Goal: Information Seeking & Learning: Learn about a topic

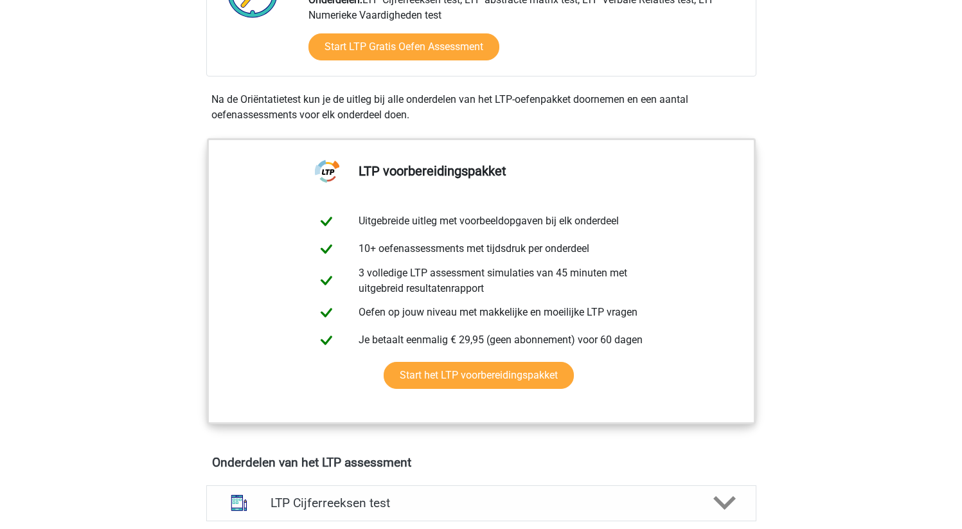
scroll to position [384, 0]
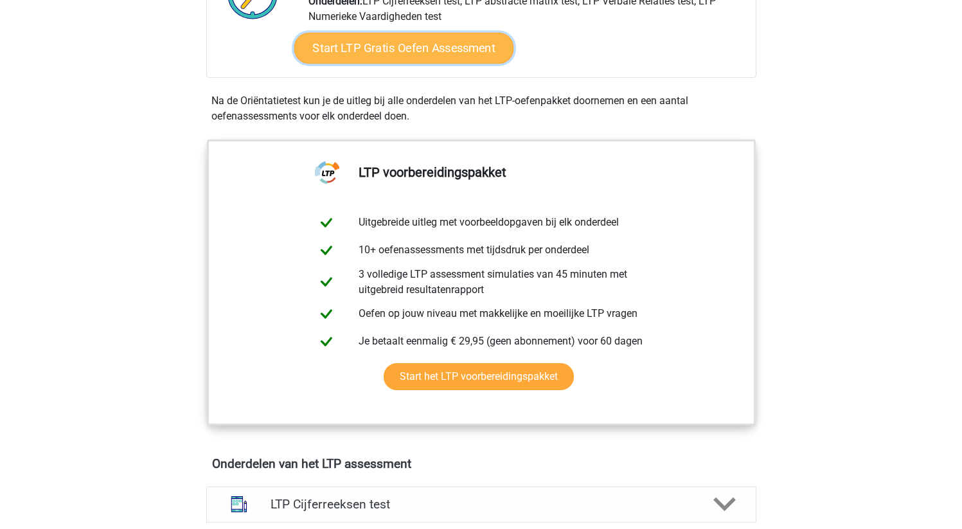
click at [441, 55] on link "Start LTP Gratis Oefen Assessment" at bounding box center [404, 48] width 220 height 31
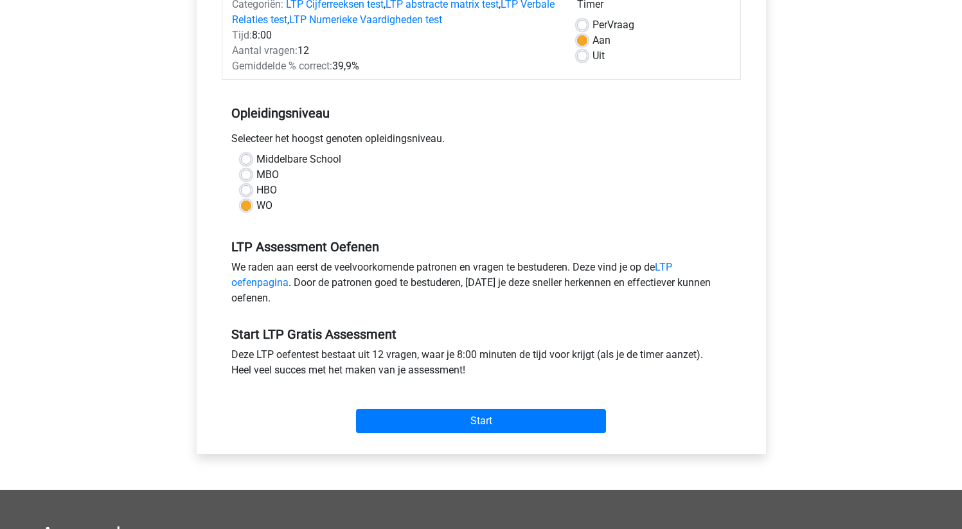
scroll to position [206, 0]
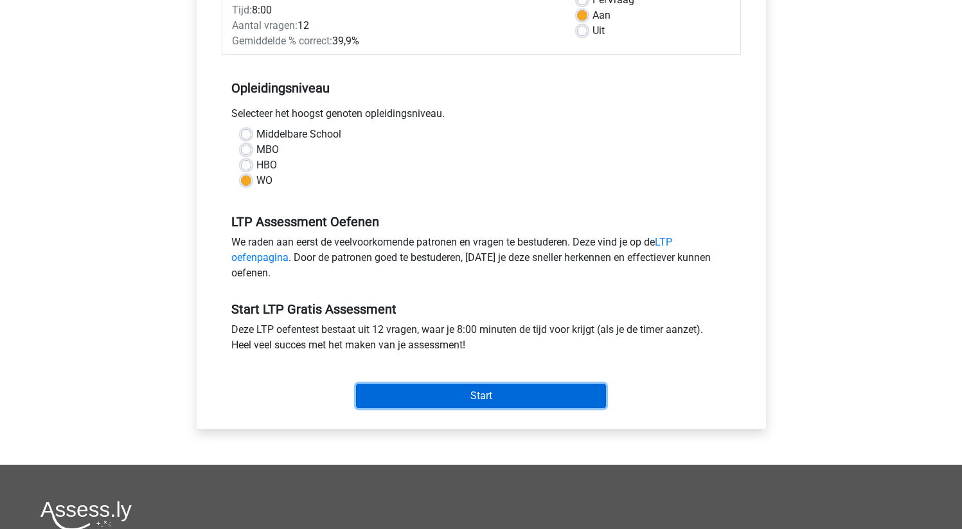
click at [454, 384] on input "Start" at bounding box center [481, 396] width 250 height 24
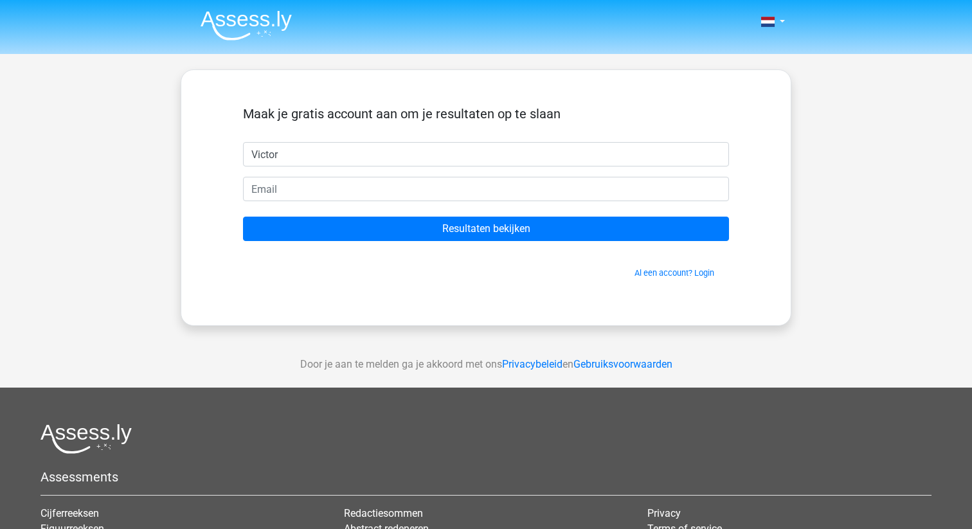
type input "Victor"
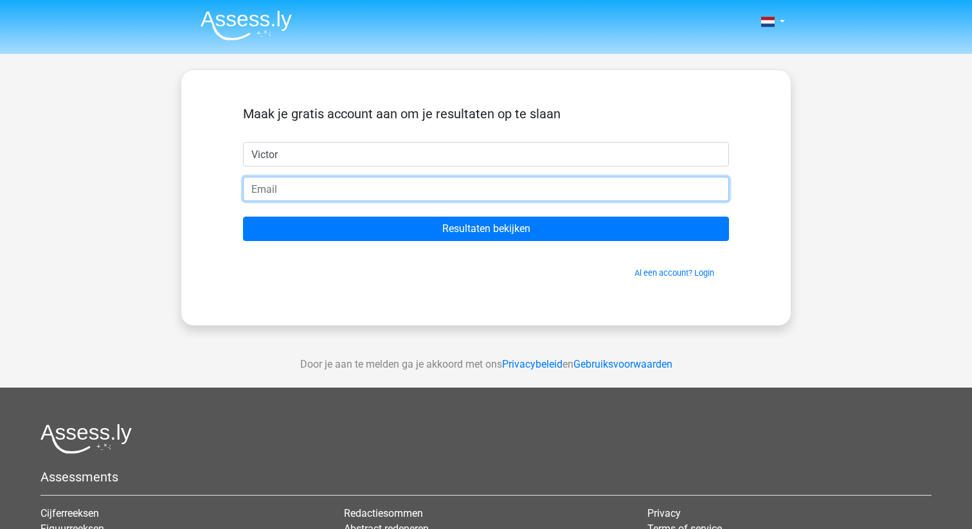
click at [260, 183] on input "email" at bounding box center [486, 189] width 486 height 24
type input "victortirot@gmail.com"
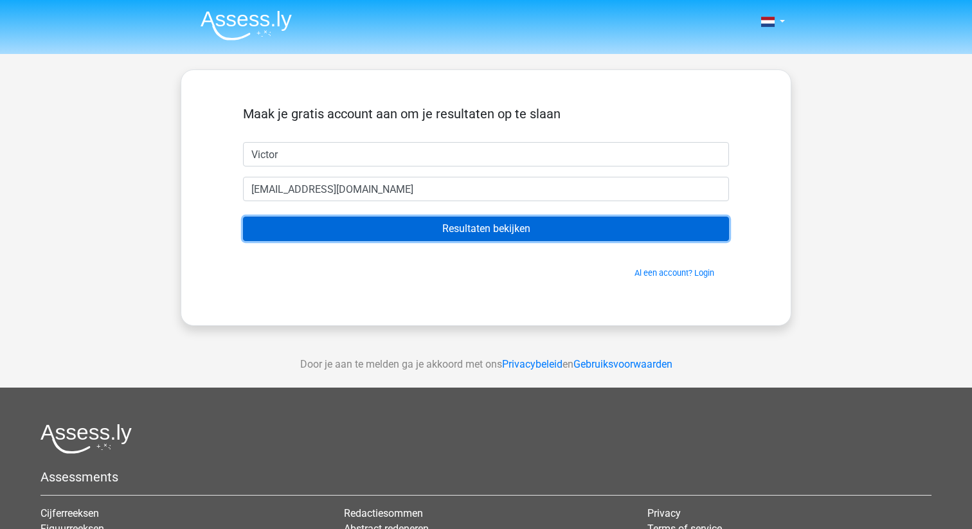
click at [428, 231] on input "Resultaten bekijken" at bounding box center [486, 229] width 486 height 24
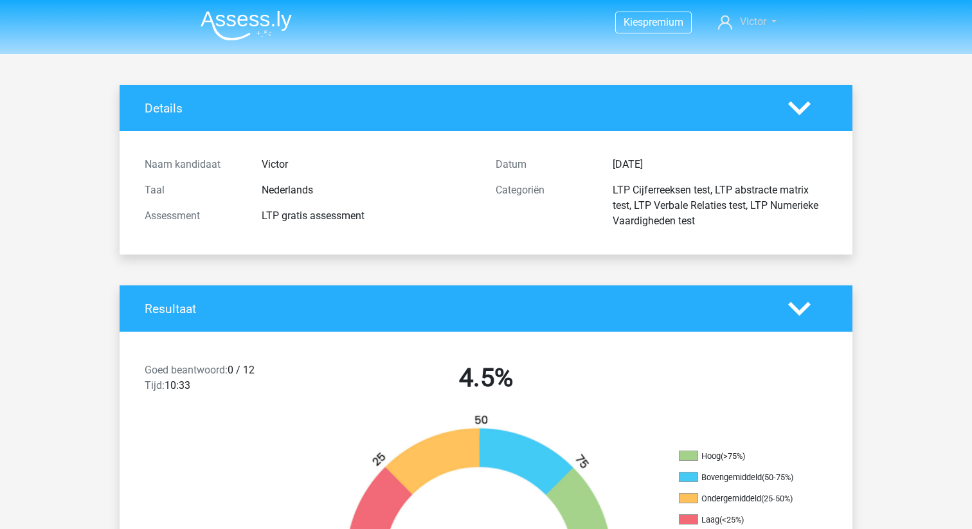
click at [777, 23] on link "Victor" at bounding box center [747, 21] width 69 height 15
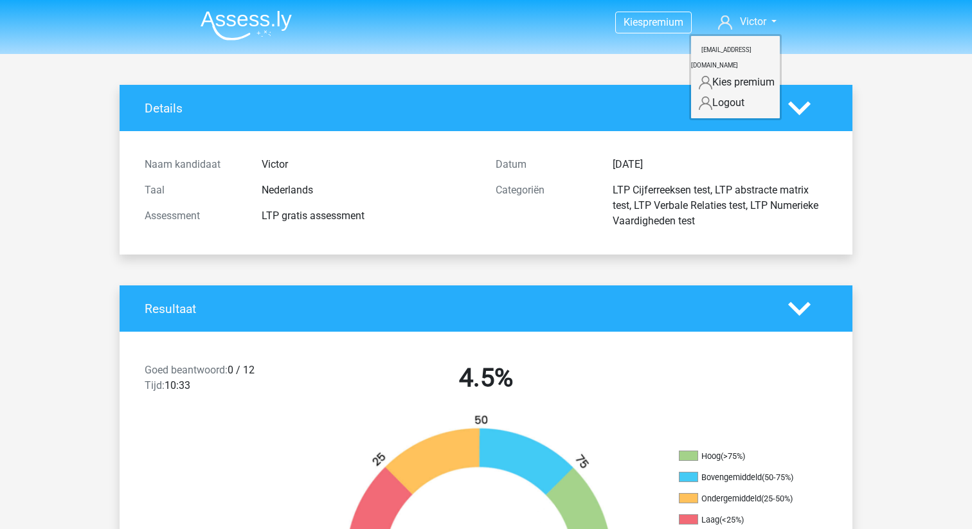
click at [665, 95] on div "Details" at bounding box center [486, 108] width 733 height 46
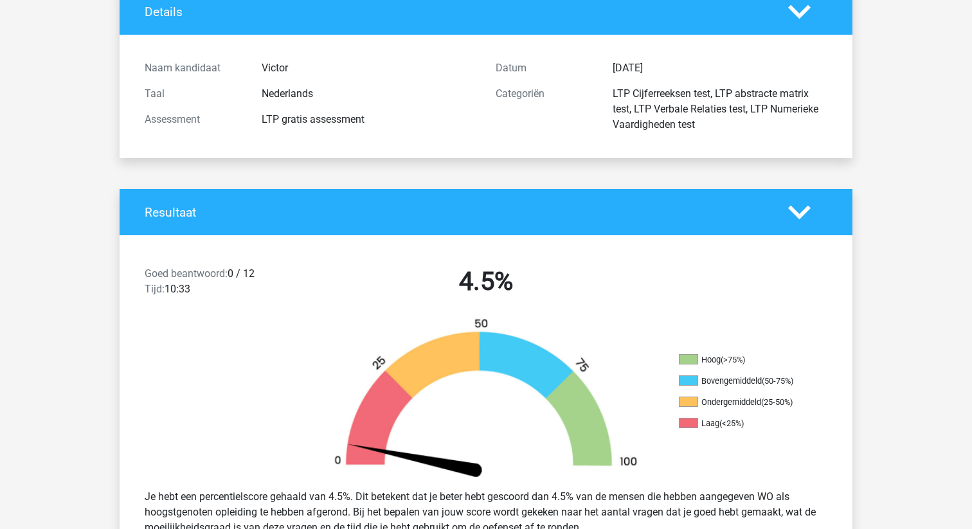
click at [664, 95] on div "LTP Cijferreeksen test, LTP abstracte matrix test, LTP Verbale Relaties test, L…" at bounding box center [720, 109] width 234 height 46
click at [201, 113] on div "Assessment" at bounding box center [193, 119] width 117 height 15
click at [197, 85] on div "Taal Nederlands" at bounding box center [310, 94] width 351 height 26
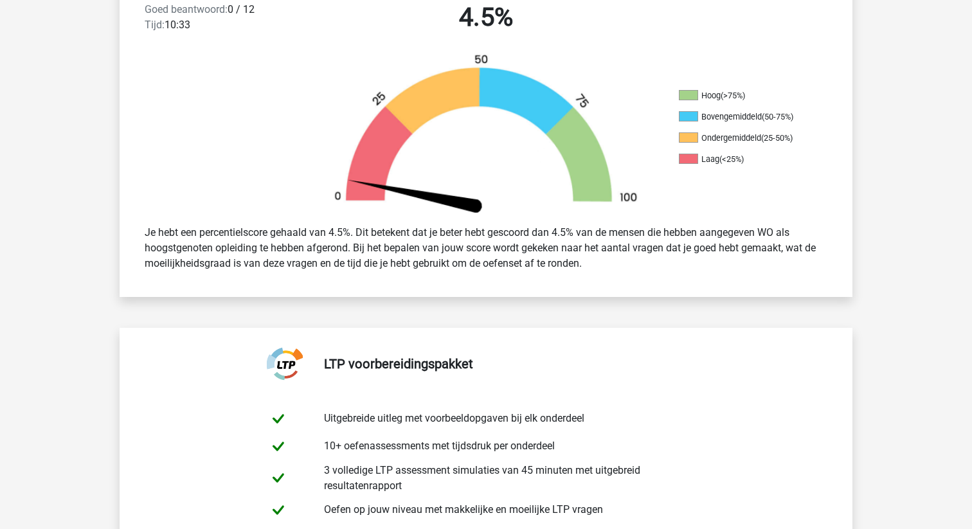
click at [227, 96] on div at bounding box center [211, 133] width 183 height 161
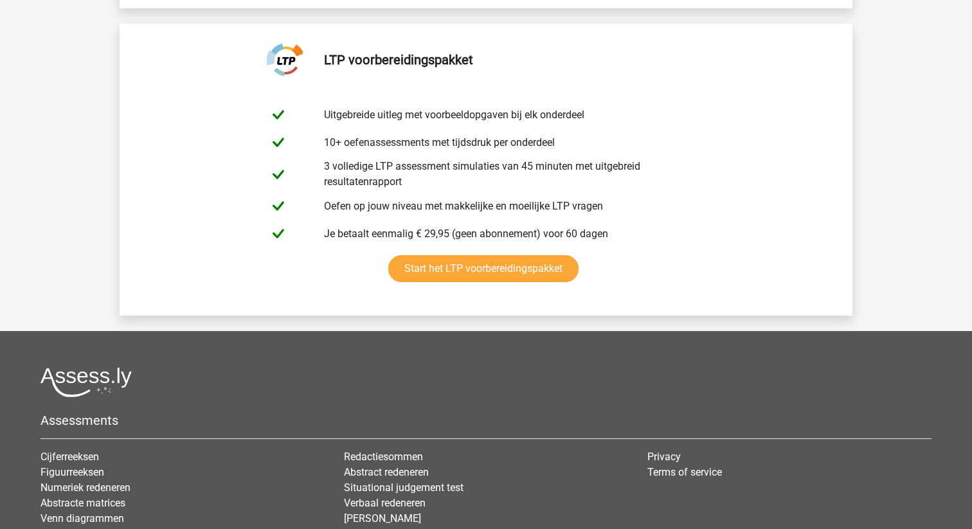
scroll to position [2602, 0]
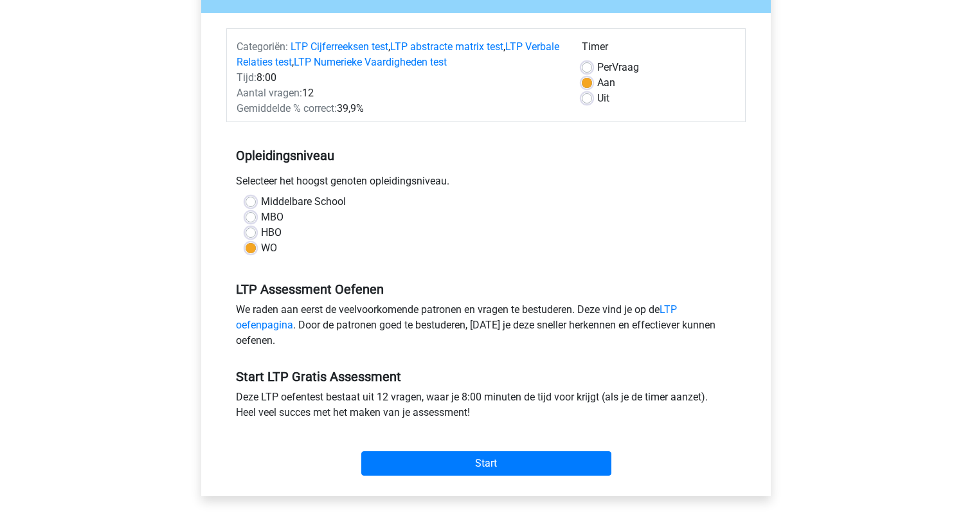
scroll to position [419, 0]
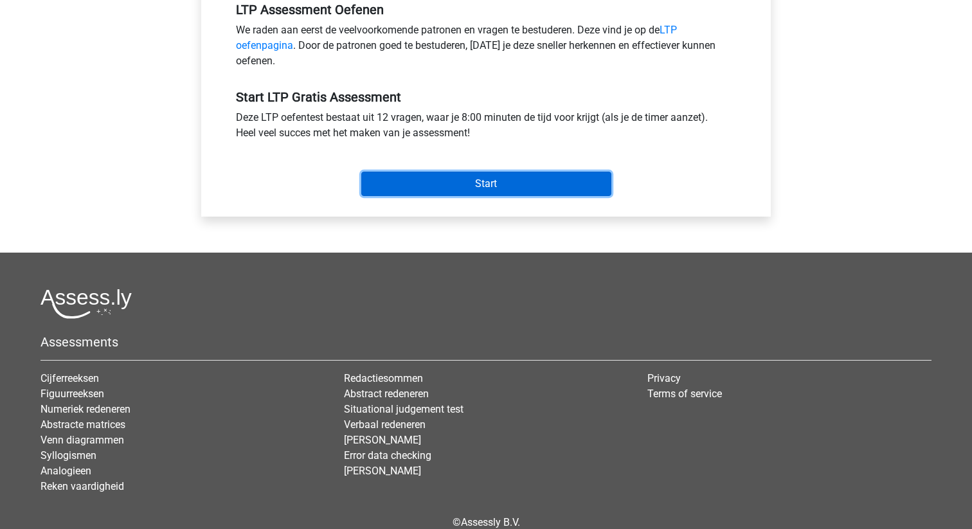
click at [507, 186] on input "Start" at bounding box center [486, 184] width 250 height 24
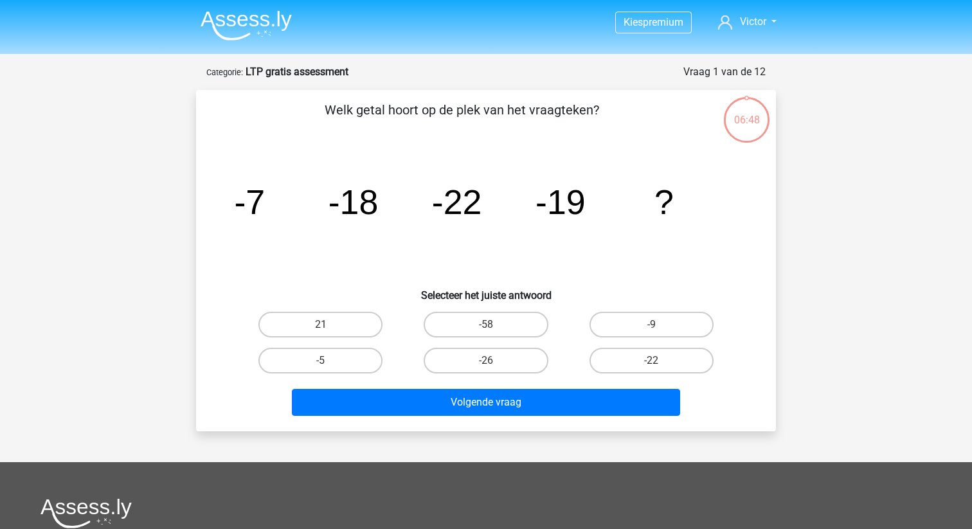
click at [493, 387] on div "Volgende vraag" at bounding box center [486, 400] width 539 height 42
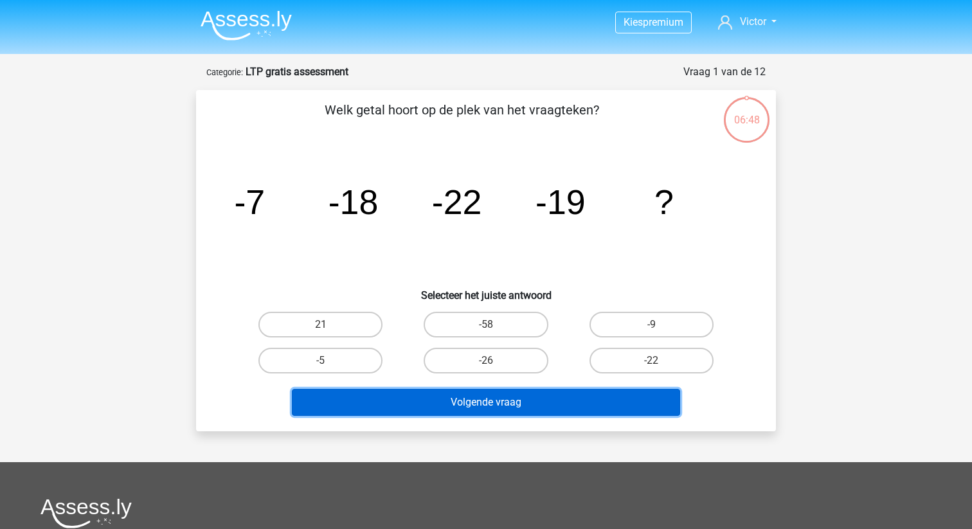
click at [478, 394] on button "Volgende vraag" at bounding box center [486, 402] width 389 height 27
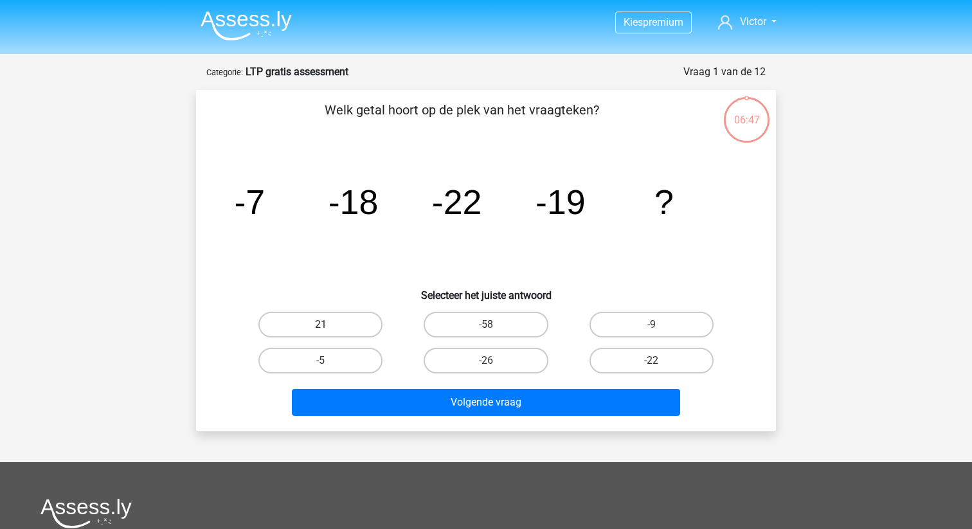
click at [369, 330] on label "21" at bounding box center [320, 325] width 124 height 26
click at [329, 330] on input "21" at bounding box center [325, 329] width 8 height 8
radio input "true"
click at [475, 359] on label "-26" at bounding box center [486, 361] width 124 height 26
click at [486, 361] on input "-26" at bounding box center [490, 365] width 8 height 8
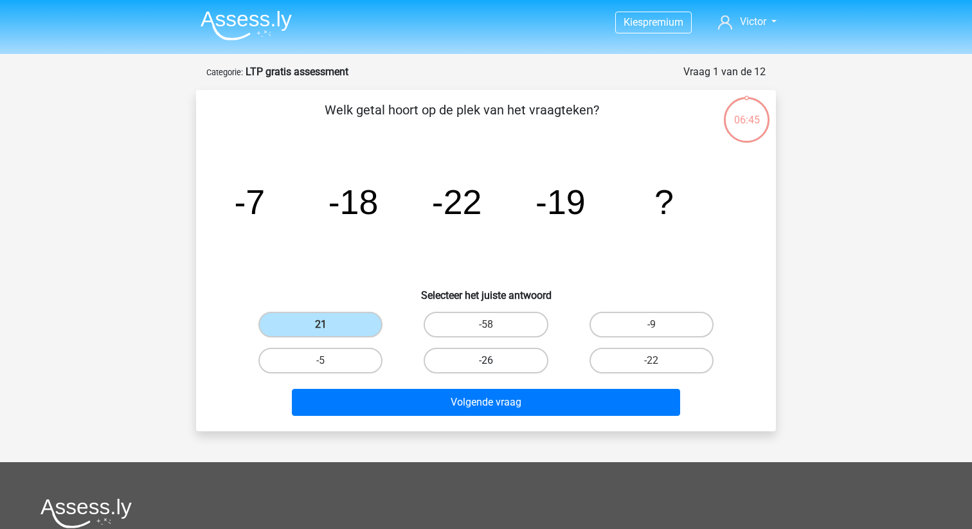
radio input "true"
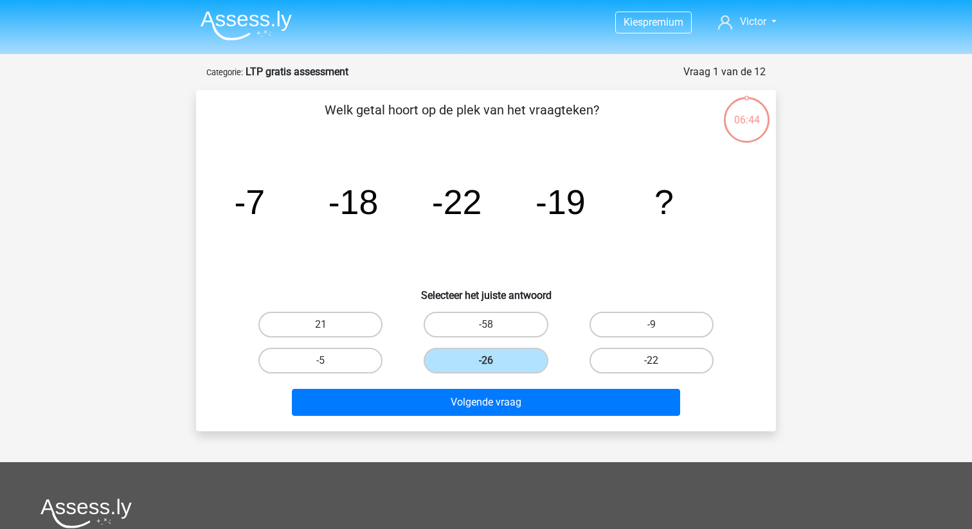
click at [612, 348] on label "-22" at bounding box center [652, 361] width 124 height 26
click at [651, 361] on input "-22" at bounding box center [655, 365] width 8 height 8
radio input "true"
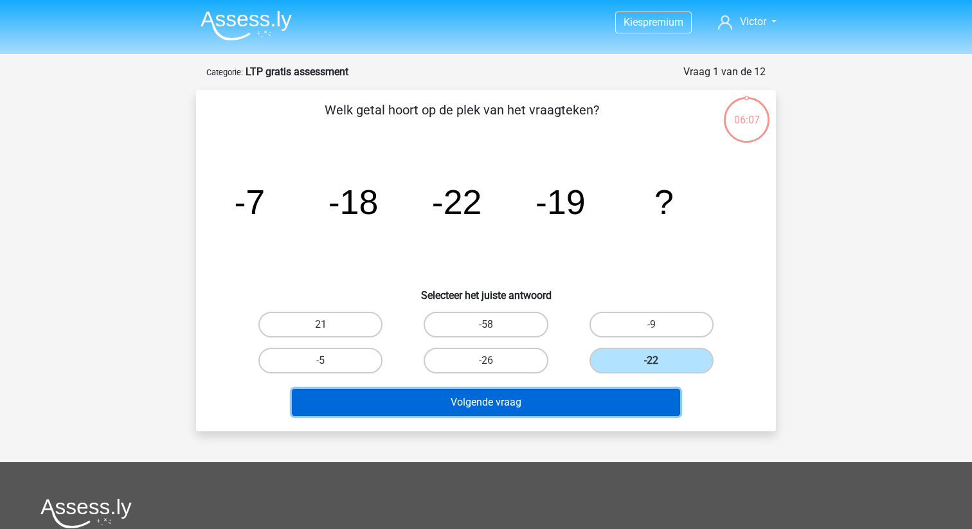
click at [556, 399] on button "Volgende vraag" at bounding box center [486, 402] width 389 height 27
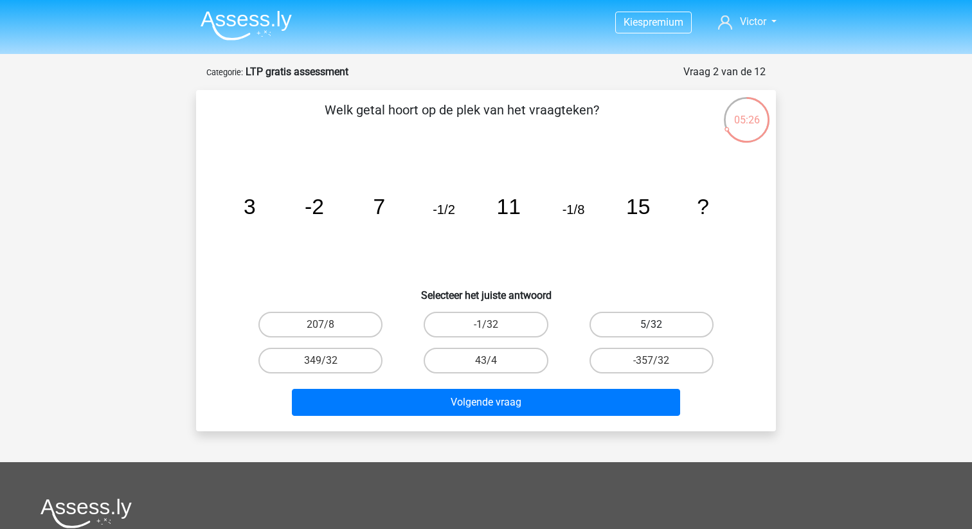
click at [633, 323] on label "5/32" at bounding box center [652, 325] width 124 height 26
click at [651, 325] on input "5/32" at bounding box center [655, 329] width 8 height 8
radio input "true"
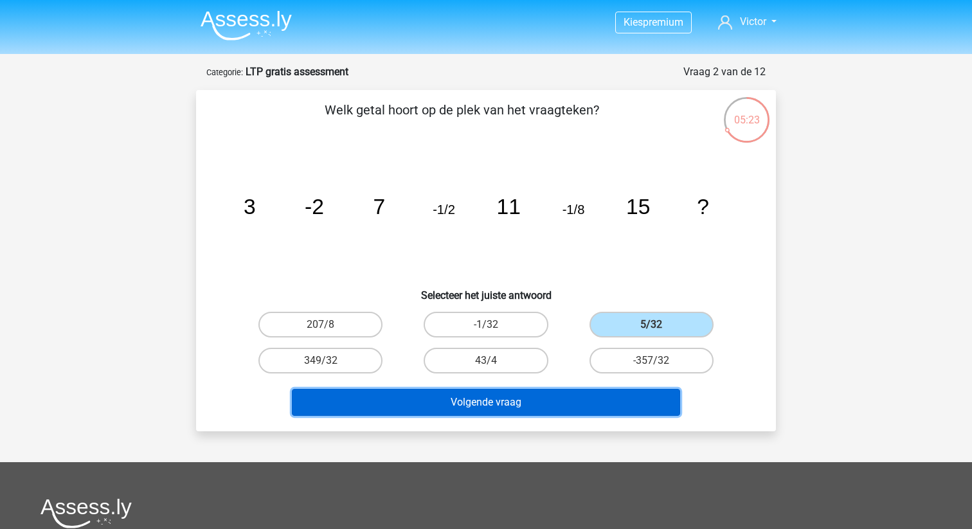
click at [500, 408] on button "Volgende vraag" at bounding box center [486, 402] width 389 height 27
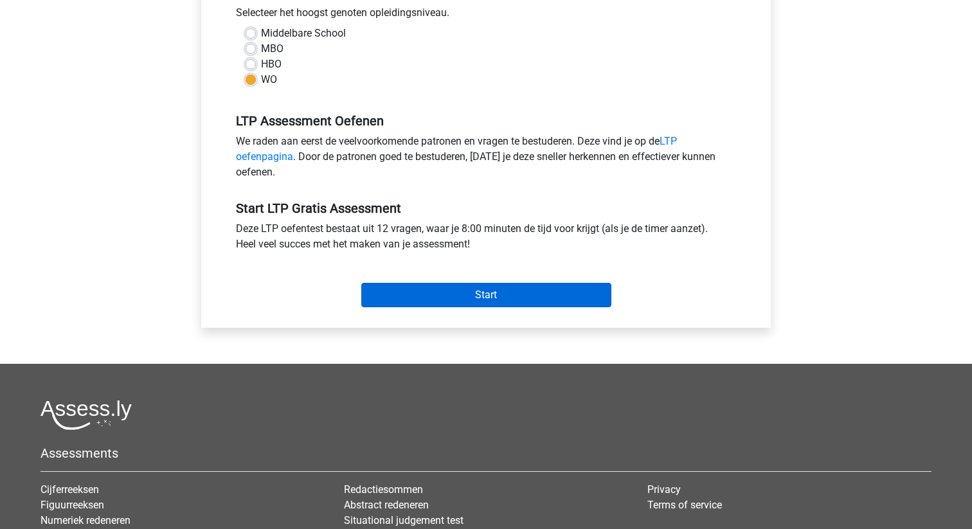
scroll to position [302, 0]
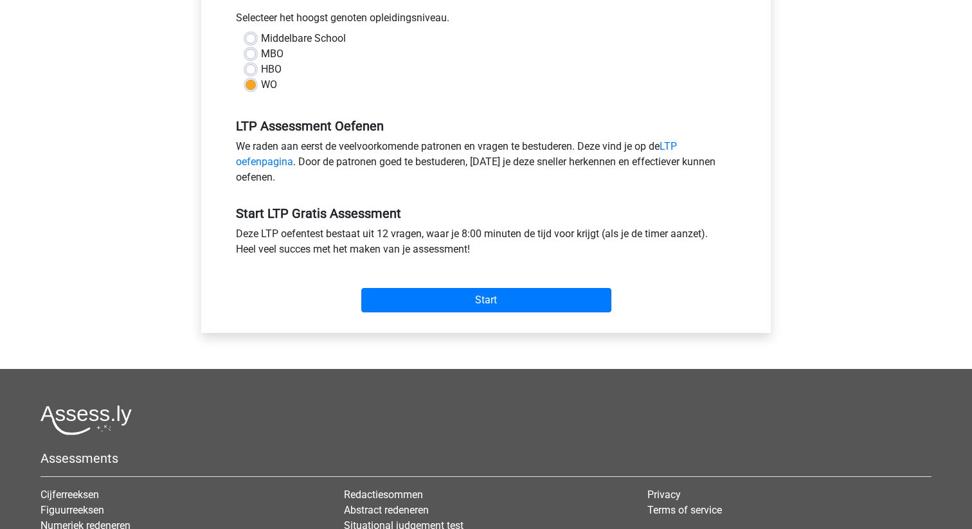
click at [501, 313] on div "Start" at bounding box center [485, 289] width 519 height 55
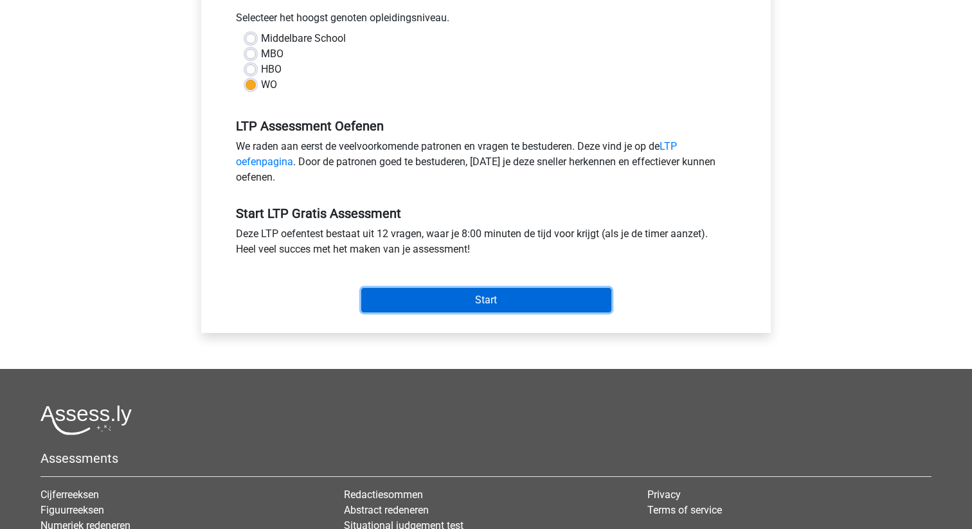
click at [500, 309] on input "Start" at bounding box center [486, 300] width 250 height 24
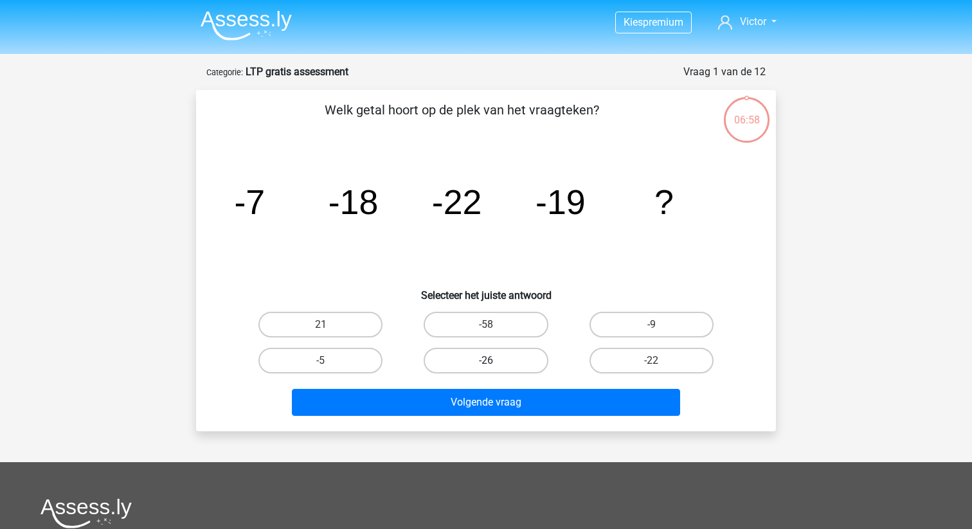
click at [531, 357] on label "-26" at bounding box center [486, 361] width 124 height 26
click at [494, 361] on input "-26" at bounding box center [490, 365] width 8 height 8
radio input "true"
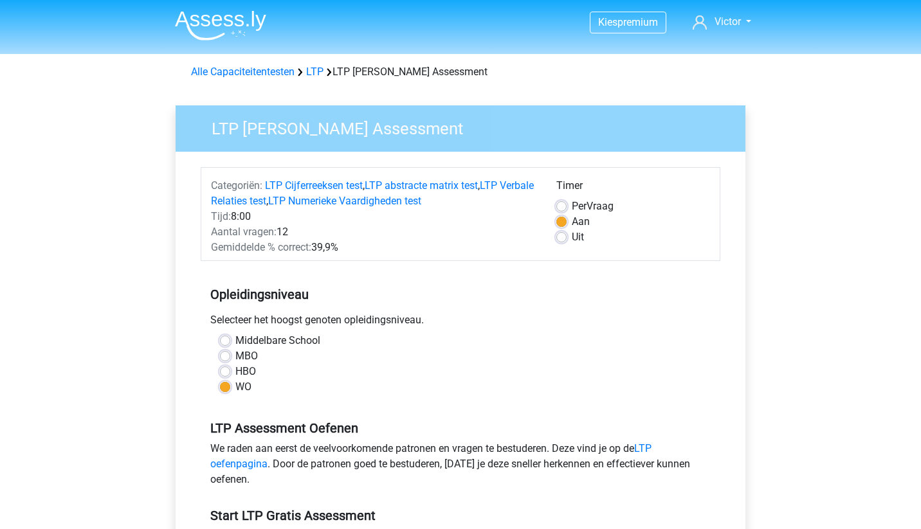
scroll to position [302, 0]
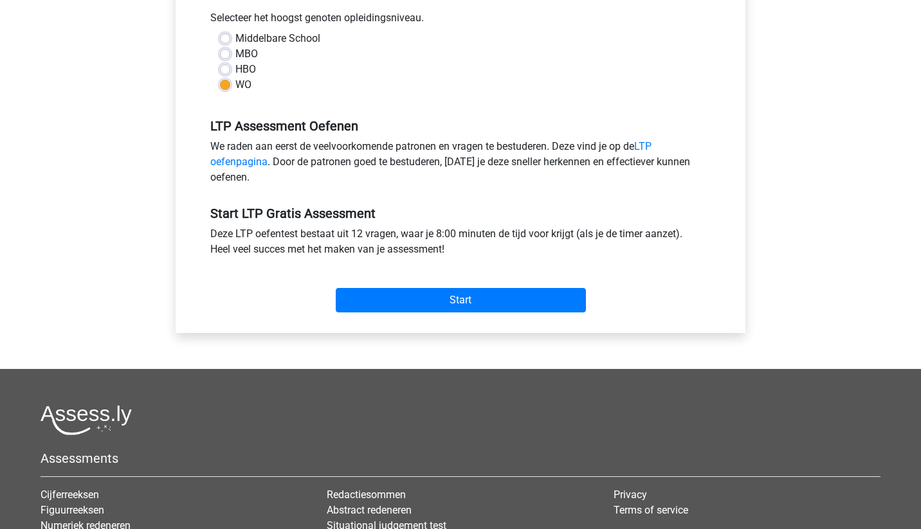
click at [416, 338] on div "LTP Gratis Oefen Assessment Categoriën: LTP Cijferreeksen test , LTP abstracte …" at bounding box center [460, 76] width 590 height 586
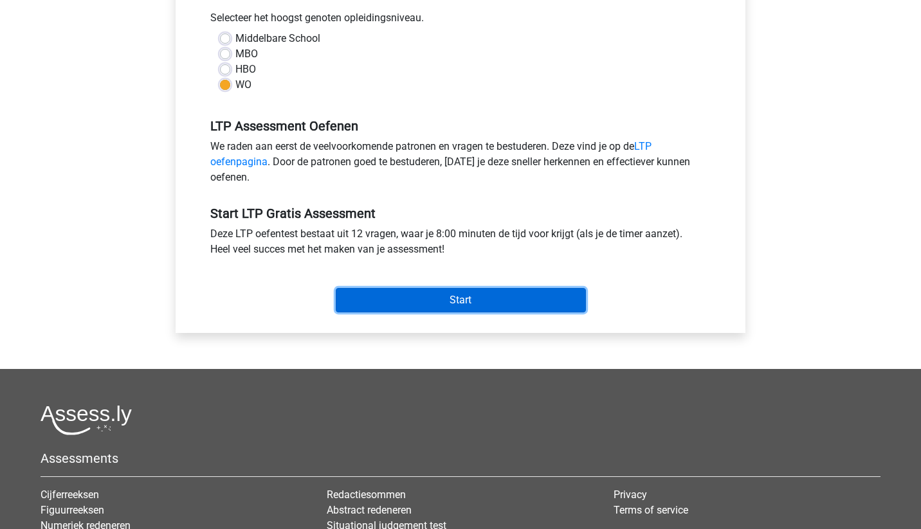
click at [440, 300] on input "Start" at bounding box center [461, 300] width 250 height 24
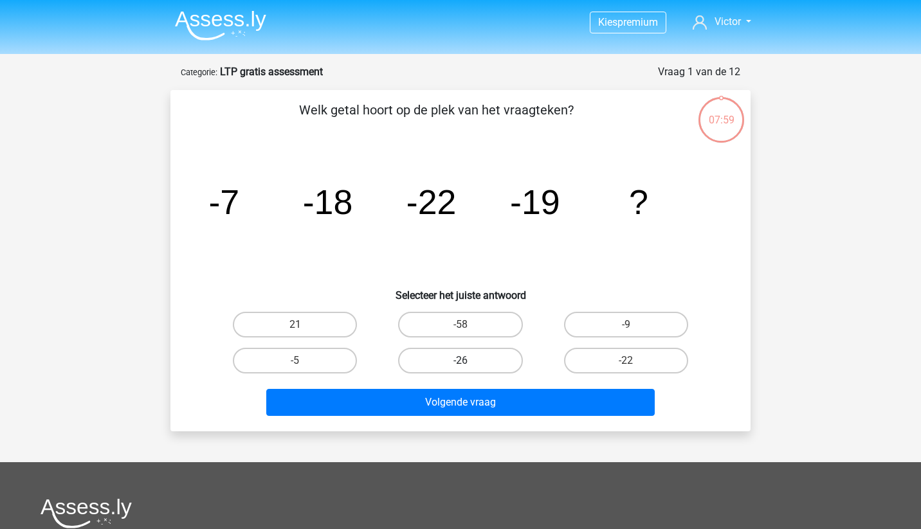
click at [444, 351] on label "-26" at bounding box center [460, 361] width 124 height 26
click at [460, 361] on input "-26" at bounding box center [464, 365] width 8 height 8
radio input "true"
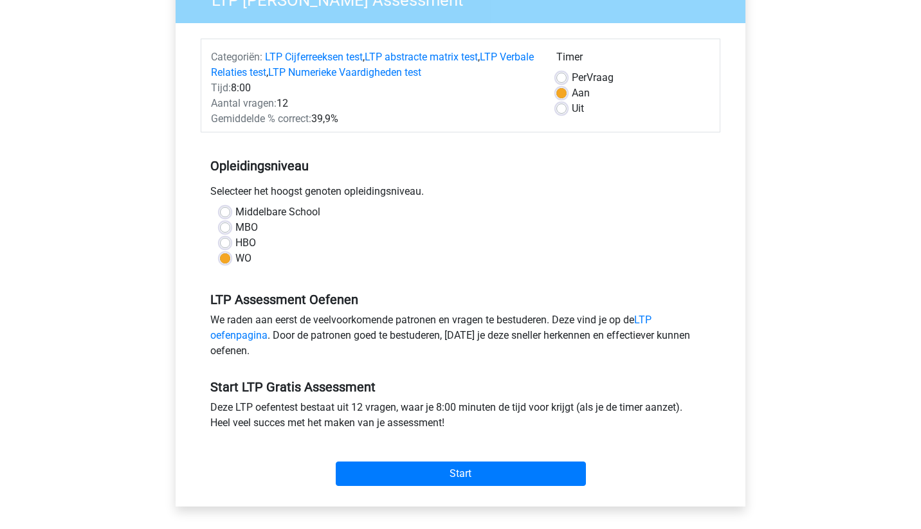
scroll to position [192, 0]
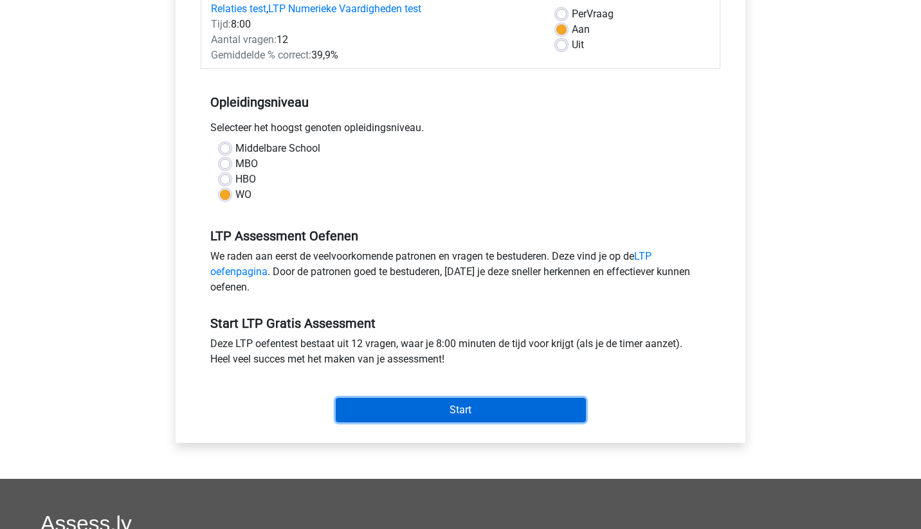
click at [514, 411] on input "Start" at bounding box center [461, 410] width 250 height 24
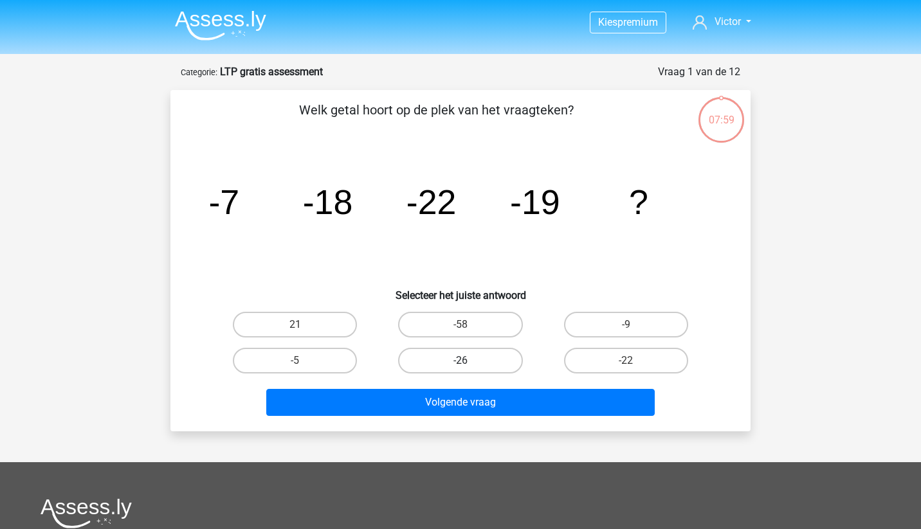
click at [478, 363] on label "-26" at bounding box center [460, 361] width 124 height 26
click at [469, 363] on input "-26" at bounding box center [464, 365] width 8 height 8
radio input "true"
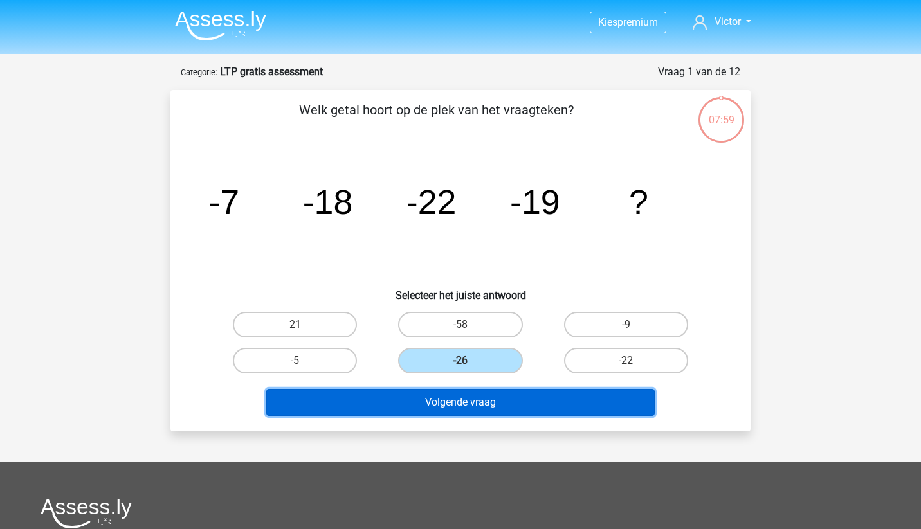
click at [513, 392] on button "Volgende vraag" at bounding box center [460, 402] width 389 height 27
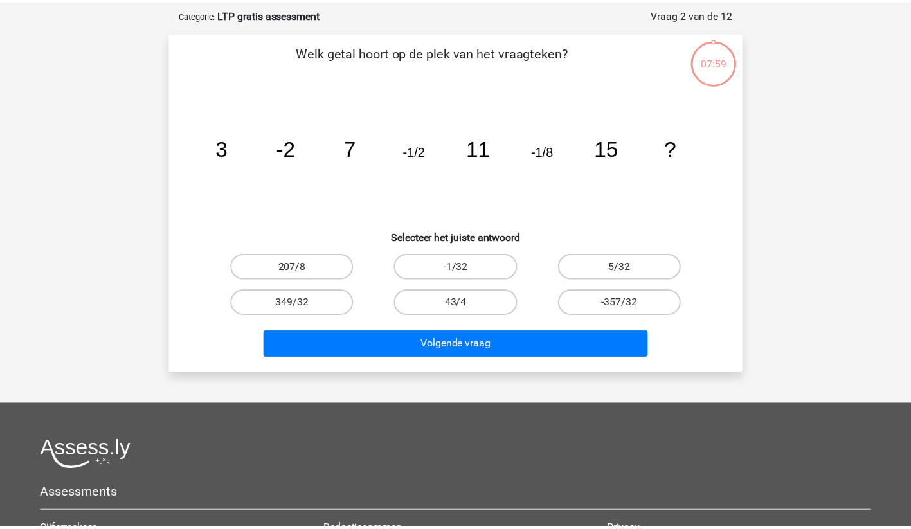
scroll to position [64, 0]
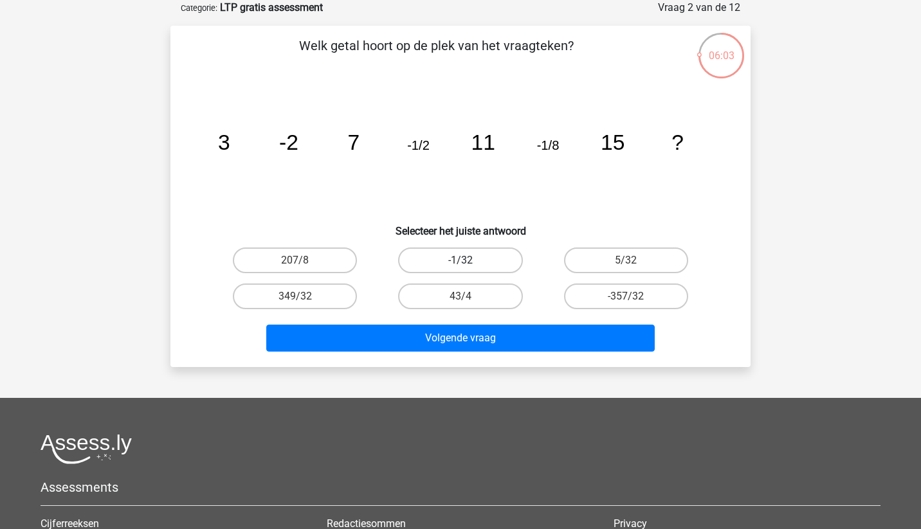
click at [489, 254] on label "-1/32" at bounding box center [460, 261] width 124 height 26
click at [469, 260] on input "-1/32" at bounding box center [464, 264] width 8 height 8
radio input "true"
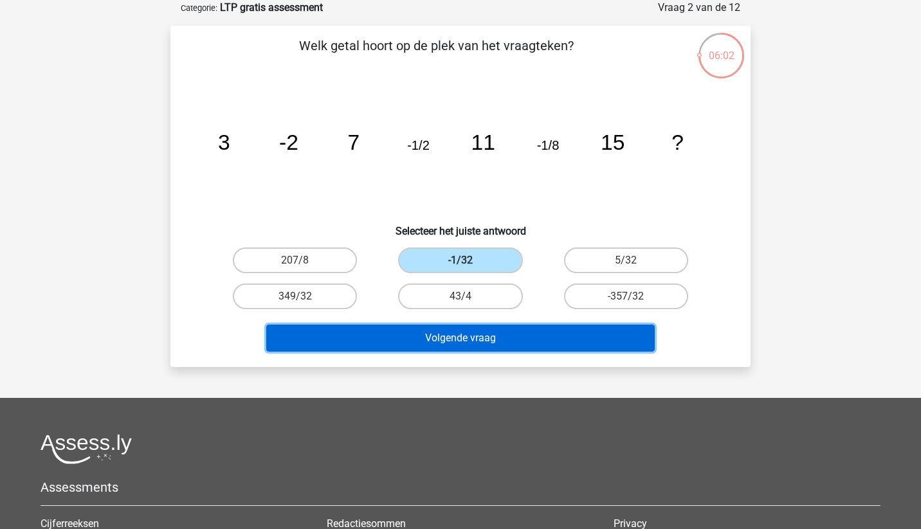
click at [530, 333] on button "Volgende vraag" at bounding box center [460, 338] width 389 height 27
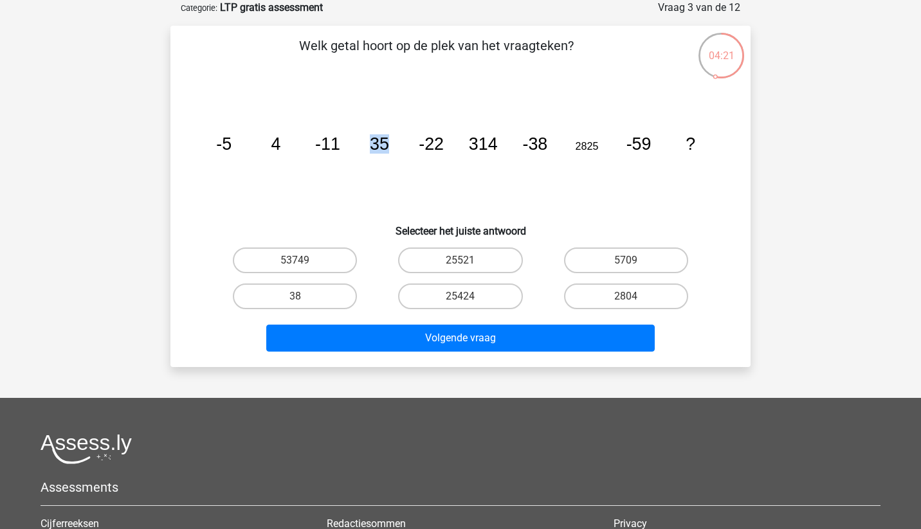
drag, startPoint x: 370, startPoint y: 147, endPoint x: 389, endPoint y: 146, distance: 18.7
click at [389, 146] on icon "image/svg+xml -5 4 -11 35 -22 314 -38 2825 -59 ?" at bounding box center [460, 150] width 518 height 130
drag, startPoint x: 468, startPoint y: 147, endPoint x: 492, endPoint y: 145, distance: 24.5
click at [231, 145] on tspan "314" at bounding box center [223, 143] width 15 height 19
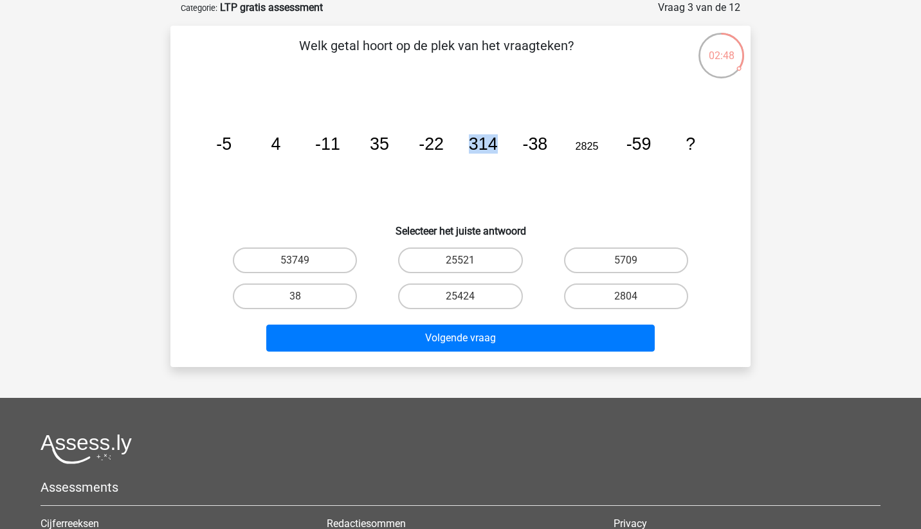
drag, startPoint x: 496, startPoint y: 145, endPoint x: 474, endPoint y: 147, distance: 21.9
click at [231, 147] on tspan "314" at bounding box center [223, 143] width 15 height 19
click at [231, 146] on tspan "2825" at bounding box center [223, 143] width 15 height 19
drag, startPoint x: 470, startPoint y: 147, endPoint x: 494, endPoint y: 145, distance: 24.5
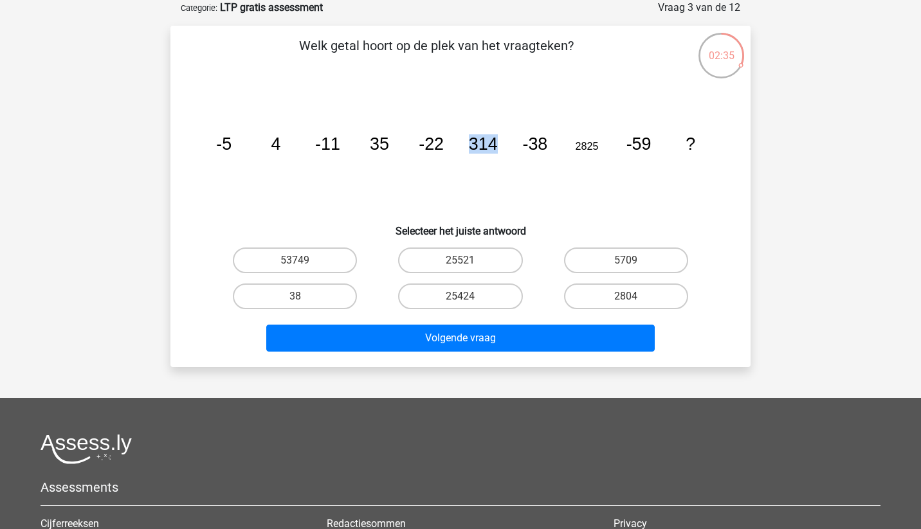
click at [231, 145] on tspan "314" at bounding box center [223, 143] width 15 height 19
drag, startPoint x: 371, startPoint y: 147, endPoint x: 387, endPoint y: 144, distance: 16.3
click at [231, 144] on tspan "35" at bounding box center [223, 143] width 15 height 19
click at [231, 145] on tspan "314" at bounding box center [223, 143] width 15 height 19
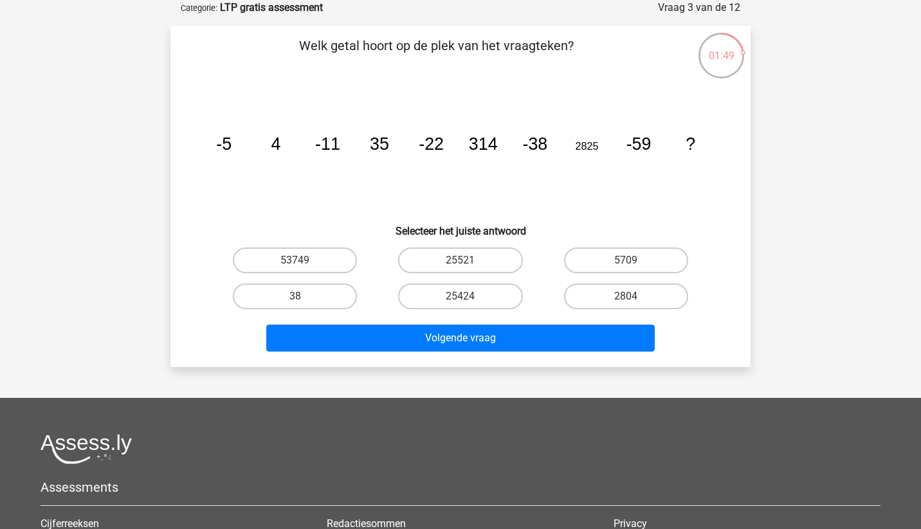
click at [231, 148] on tspan "2825" at bounding box center [223, 143] width 15 height 19
click at [231, 147] on tspan "2825" at bounding box center [223, 143] width 15 height 19
click at [498, 264] on label "25521" at bounding box center [460, 261] width 124 height 26
click at [469, 264] on input "25521" at bounding box center [464, 264] width 8 height 8
radio input "true"
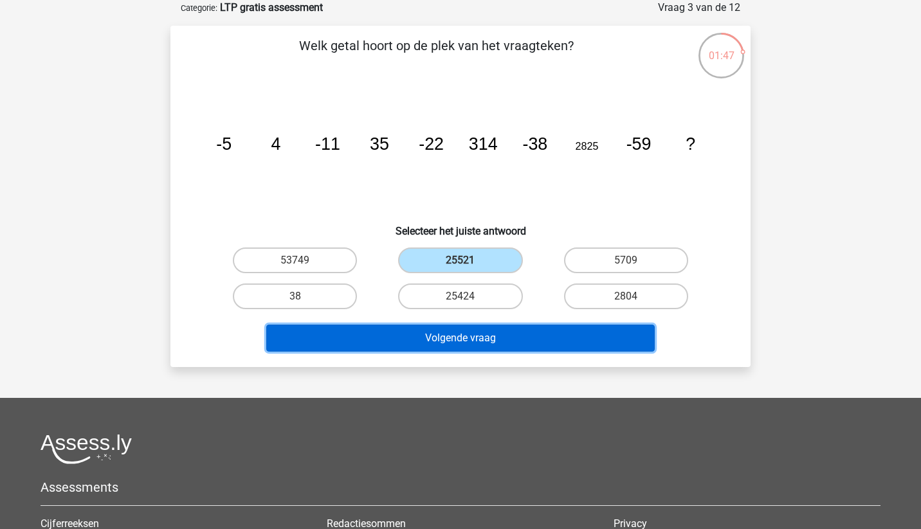
click at [531, 338] on button "Volgende vraag" at bounding box center [460, 338] width 389 height 27
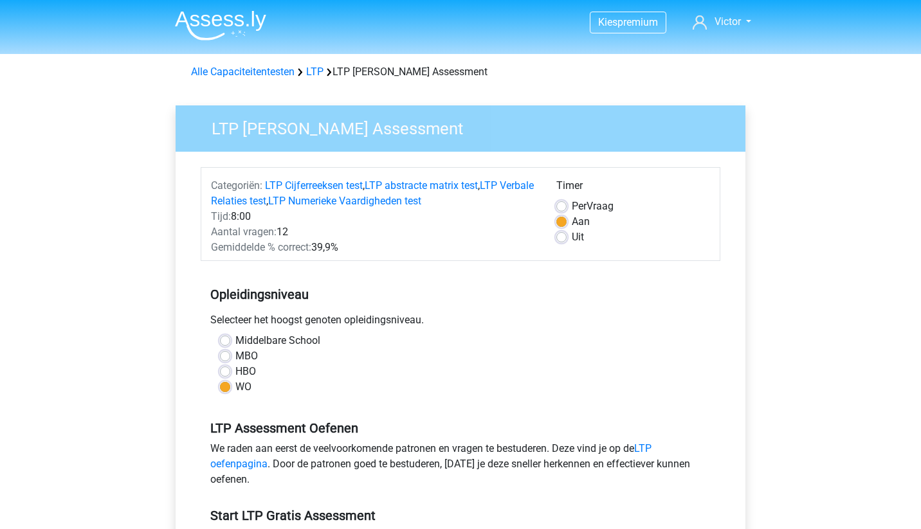
scroll to position [192, 0]
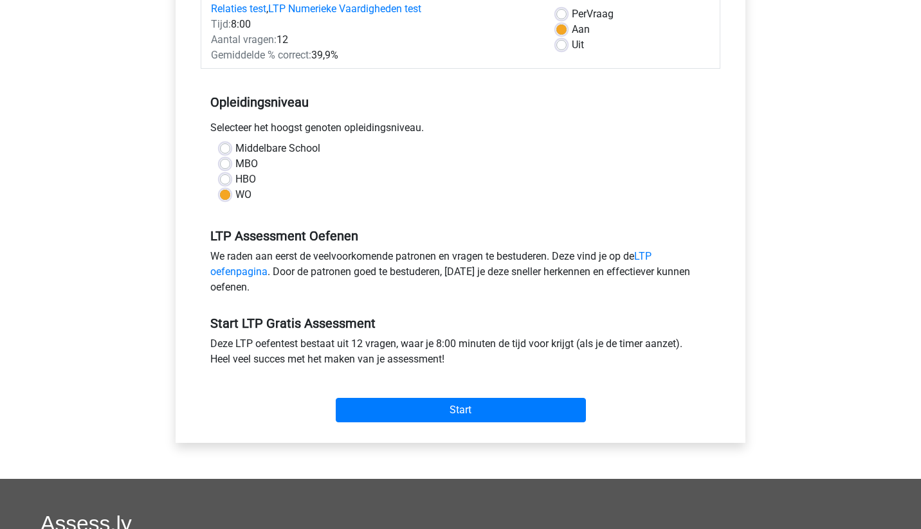
click at [501, 383] on div "Start" at bounding box center [460, 399] width 519 height 45
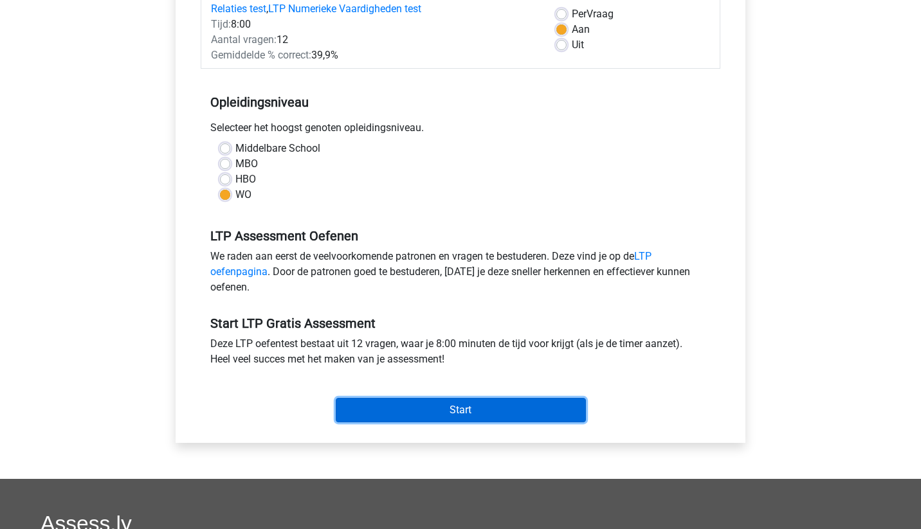
click at [497, 409] on input "Start" at bounding box center [461, 410] width 250 height 24
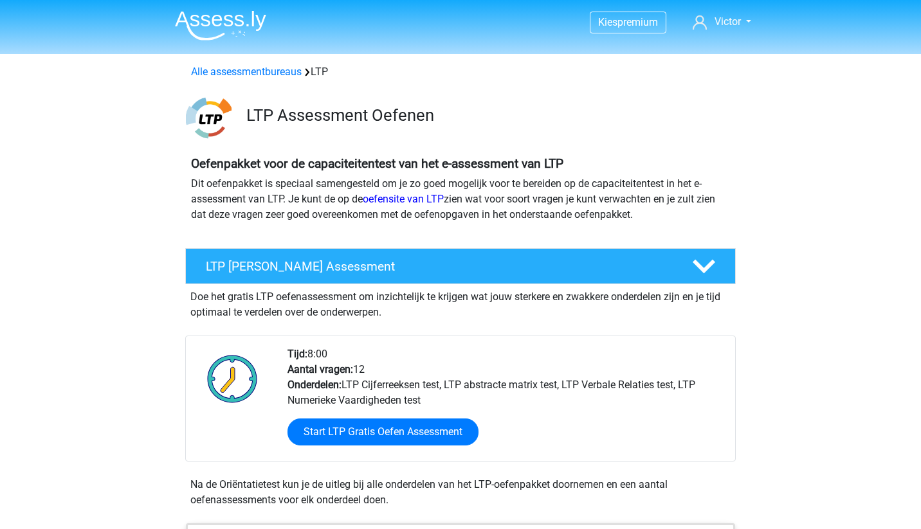
scroll to position [384, 0]
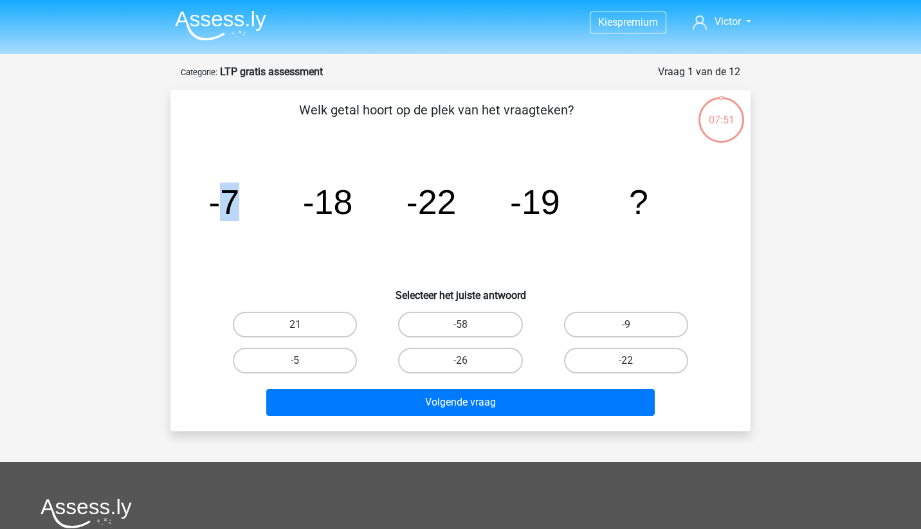
drag, startPoint x: 225, startPoint y: 203, endPoint x: 287, endPoint y: 211, distance: 62.9
click at [252, 202] on icon "image/svg+xml -7 -18 -22 -19 ?" at bounding box center [460, 214] width 518 height 130
drag, startPoint x: 322, startPoint y: 208, endPoint x: 343, endPoint y: 205, distance: 20.8
click at [239, 205] on tspan "-18" at bounding box center [223, 202] width 31 height 39
drag, startPoint x: 426, startPoint y: 203, endPoint x: 440, endPoint y: 201, distance: 14.2
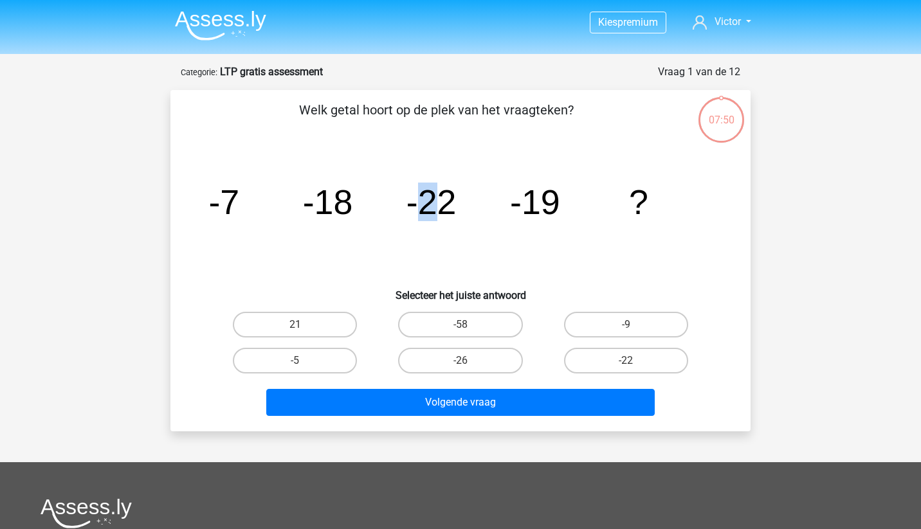
click at [239, 201] on tspan "-22" at bounding box center [223, 202] width 31 height 39
drag, startPoint x: 519, startPoint y: 202, endPoint x: 530, endPoint y: 201, distance: 11.0
click at [239, 201] on tspan "-19" at bounding box center [223, 202] width 31 height 39
click at [239, 201] on tspan "?" at bounding box center [223, 202] width 31 height 39
click at [326, 343] on div "-5" at bounding box center [294, 361] width 165 height 36
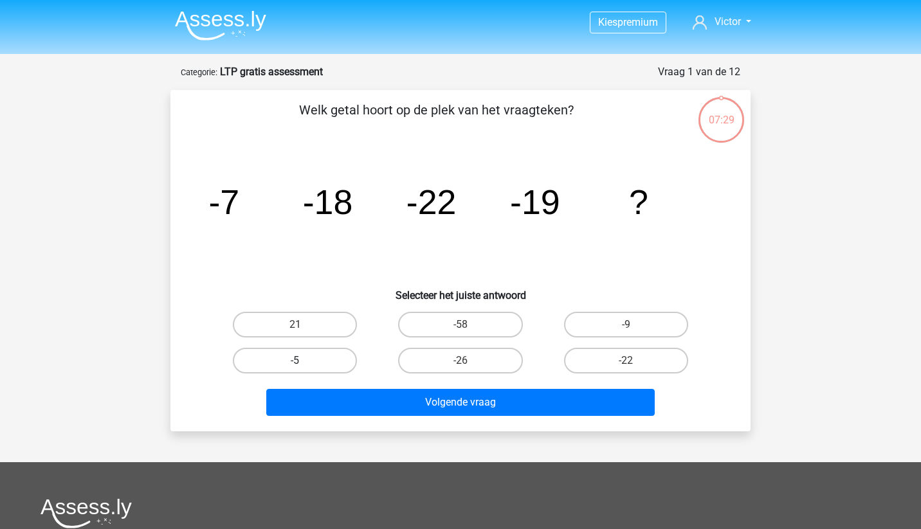
click at [324, 362] on label "-5" at bounding box center [295, 361] width 124 height 26
click at [303, 362] on input "-5" at bounding box center [299, 365] width 8 height 8
radio input "true"
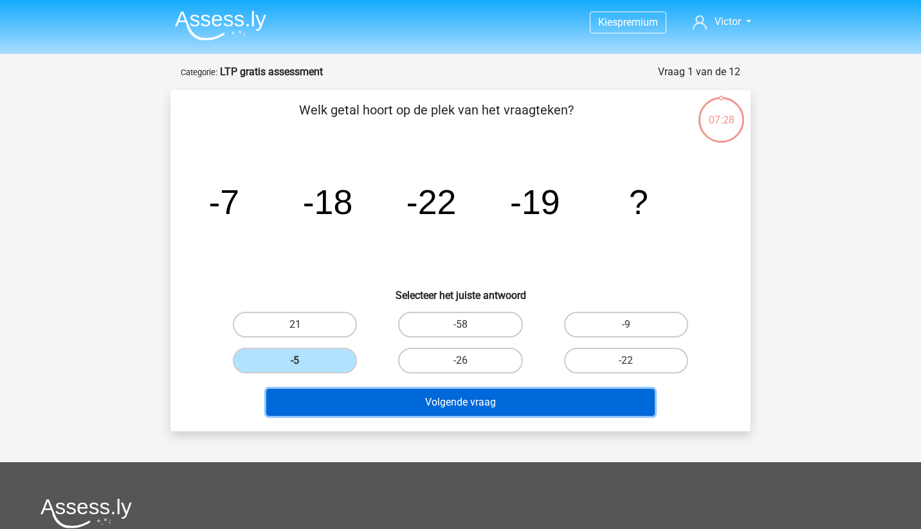
click at [508, 395] on button "Volgende vraag" at bounding box center [460, 402] width 389 height 27
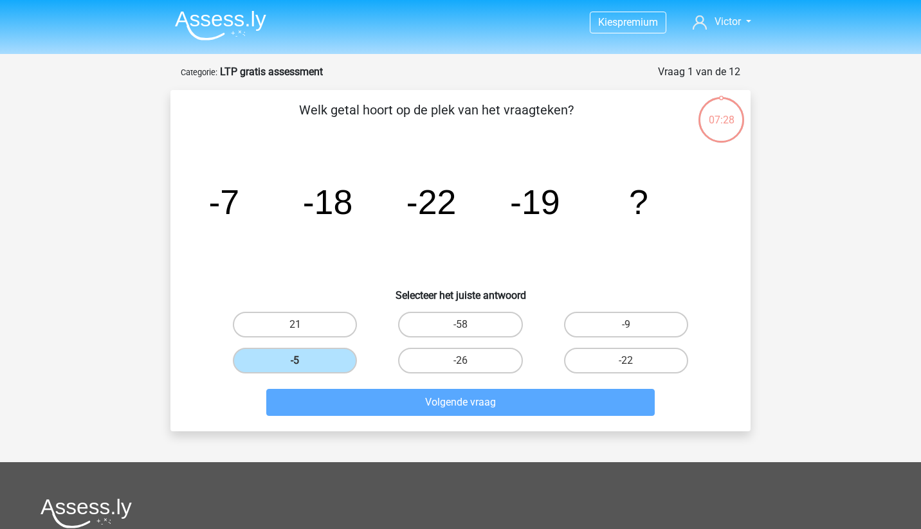
scroll to position [64, 0]
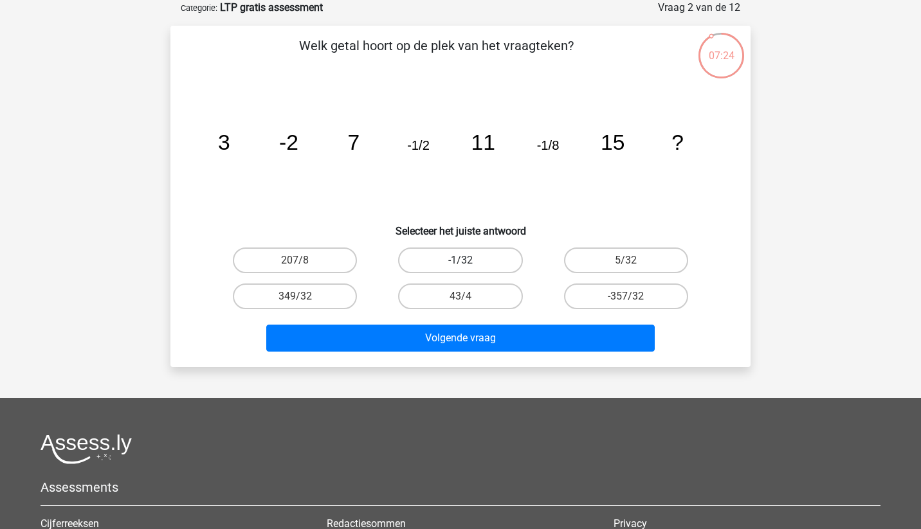
click at [487, 260] on label "-1/32" at bounding box center [460, 261] width 124 height 26
click at [469, 260] on input "-1/32" at bounding box center [464, 264] width 8 height 8
radio input "true"
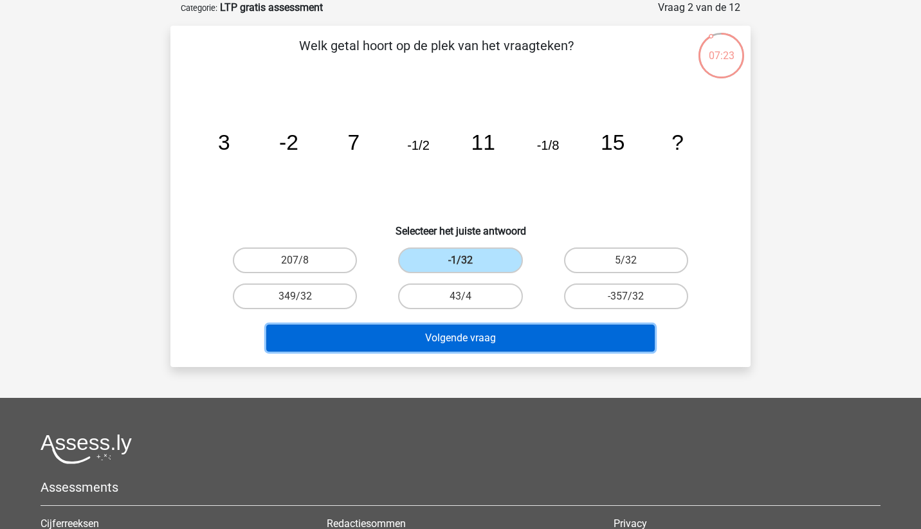
click at [538, 343] on button "Volgende vraag" at bounding box center [460, 338] width 389 height 27
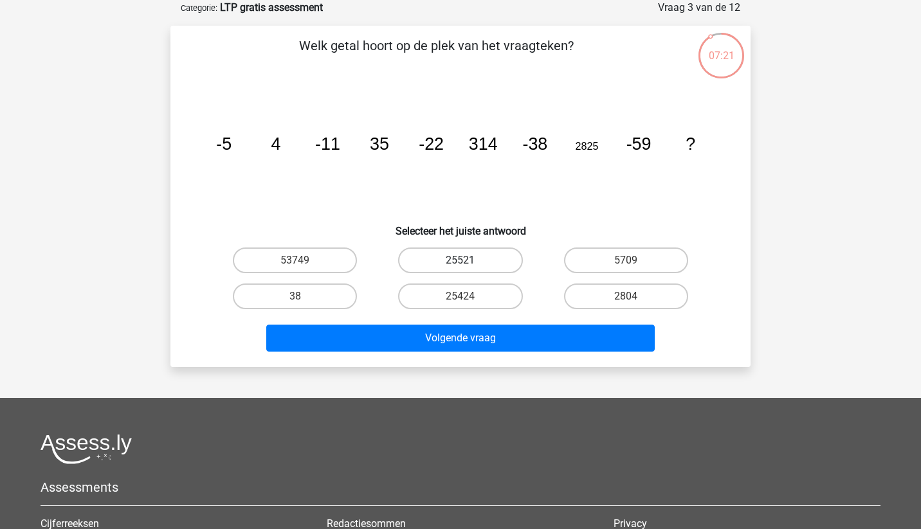
click at [454, 258] on label "25521" at bounding box center [460, 261] width 124 height 26
click at [460, 260] on input "25521" at bounding box center [464, 264] width 8 height 8
radio input "true"
click at [503, 292] on label "25424" at bounding box center [460, 297] width 124 height 26
click at [469, 296] on input "25424" at bounding box center [464, 300] width 8 height 8
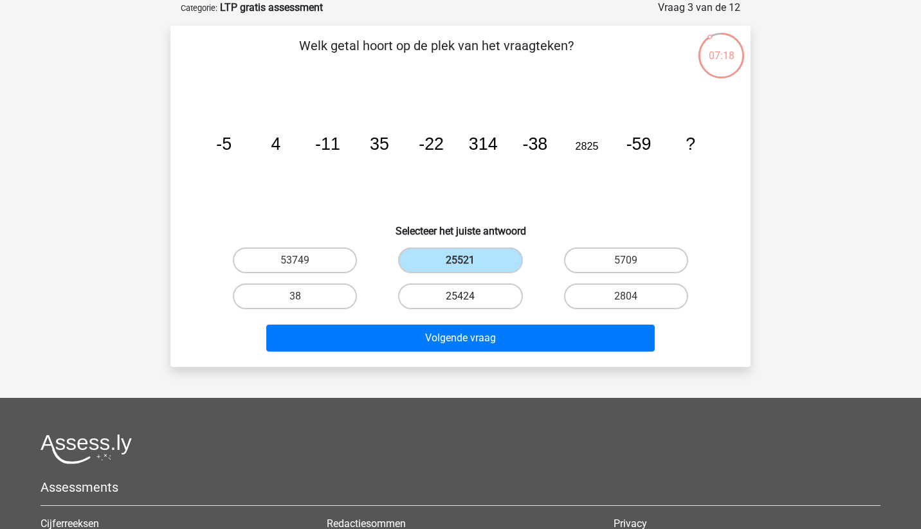
radio input "true"
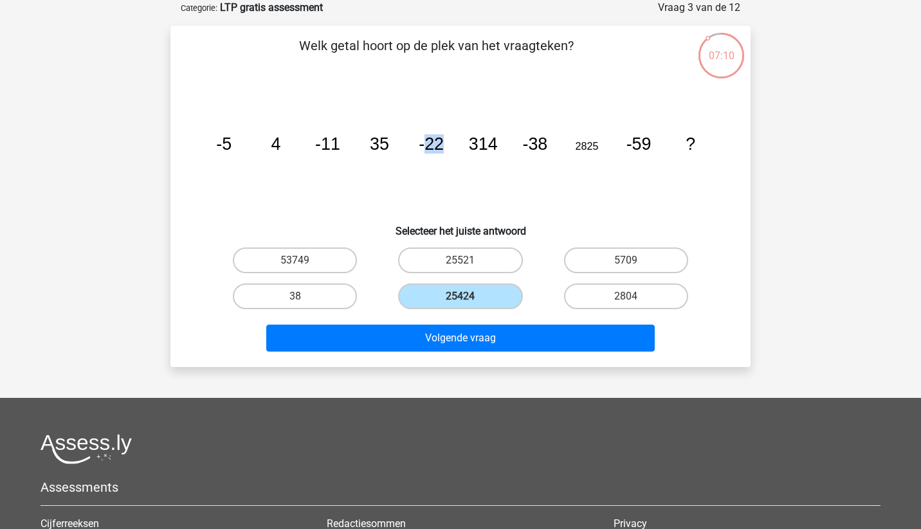
drag, startPoint x: 428, startPoint y: 147, endPoint x: 469, endPoint y: 142, distance: 42.1
click at [469, 142] on g "-5 4 -11 35 -22 314 -38 2825 -59 ?" at bounding box center [455, 143] width 479 height 19
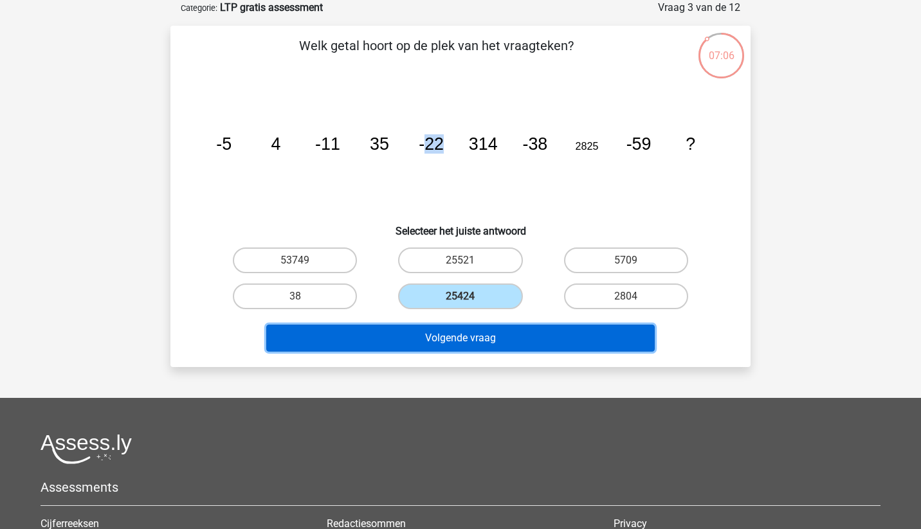
click at [506, 343] on button "Volgende vraag" at bounding box center [460, 338] width 389 height 27
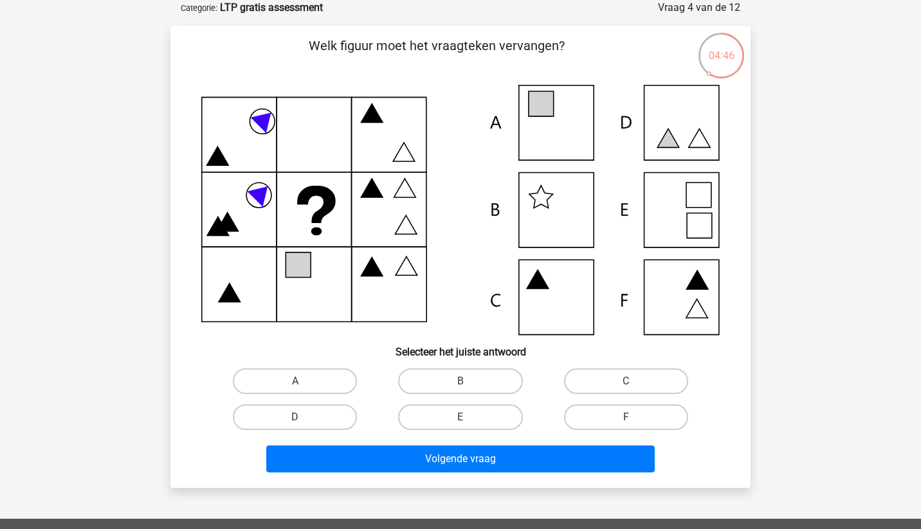
click at [572, 120] on icon at bounding box center [460, 210] width 518 height 250
click at [537, 117] on icon at bounding box center [460, 210] width 518 height 250
click at [303, 372] on label "A" at bounding box center [295, 381] width 124 height 26
click at [303, 381] on input "A" at bounding box center [299, 385] width 8 height 8
radio input "true"
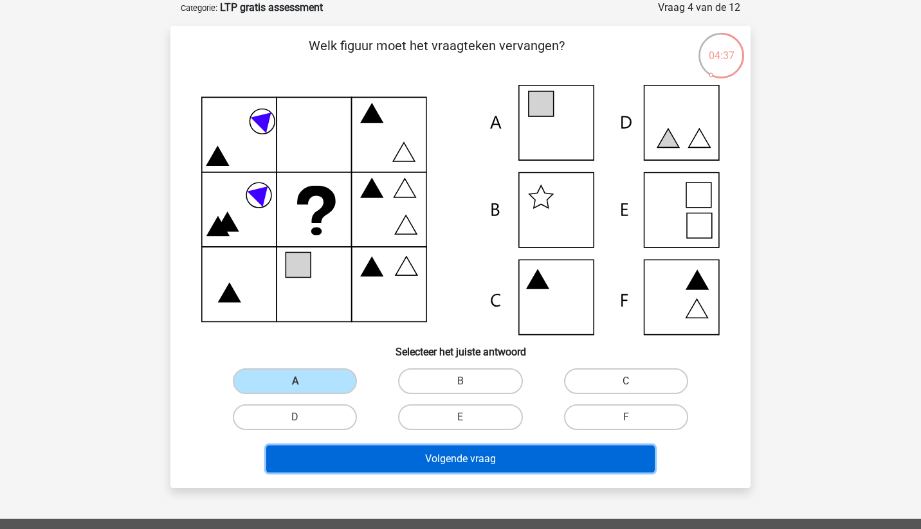
click at [523, 453] on button "Volgende vraag" at bounding box center [460, 459] width 389 height 27
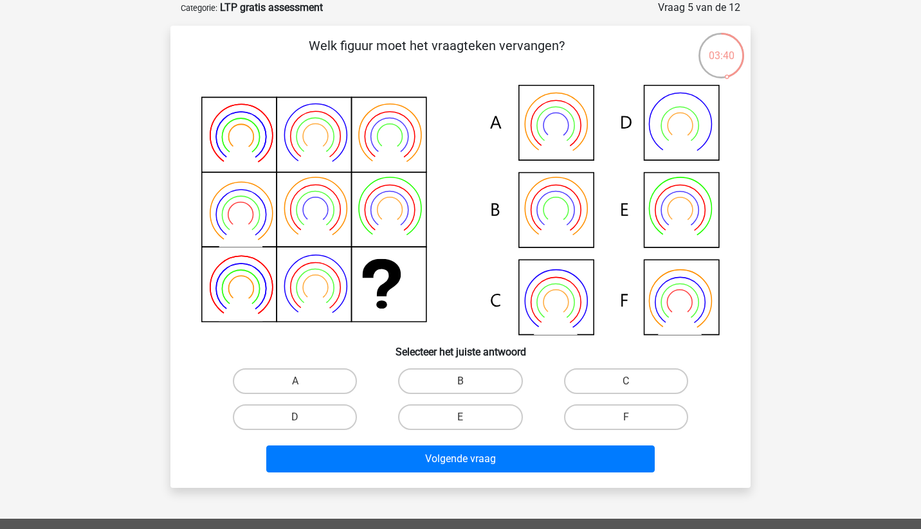
click at [577, 206] on icon at bounding box center [460, 210] width 518 height 250
click at [483, 381] on label "B" at bounding box center [460, 381] width 124 height 26
click at [469, 381] on input "B" at bounding box center [464, 385] width 8 height 8
radio input "true"
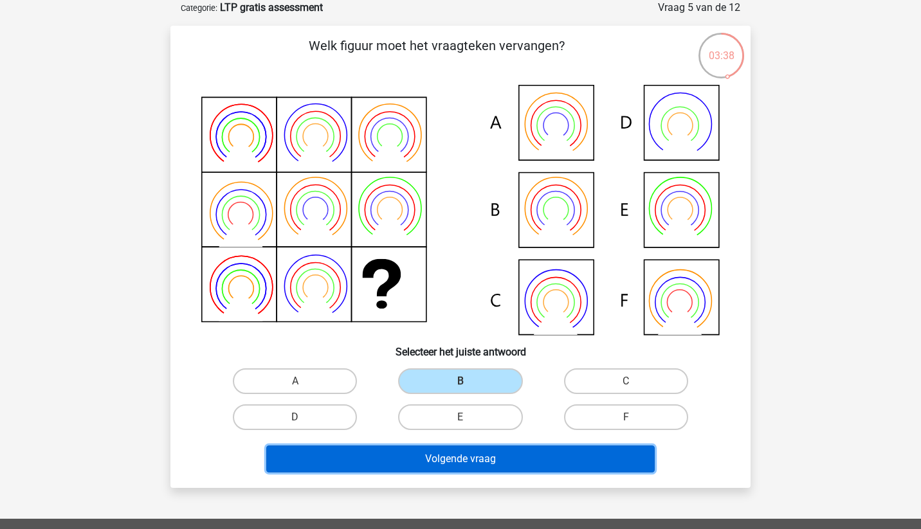
click at [488, 470] on button "Volgende vraag" at bounding box center [460, 459] width 389 height 27
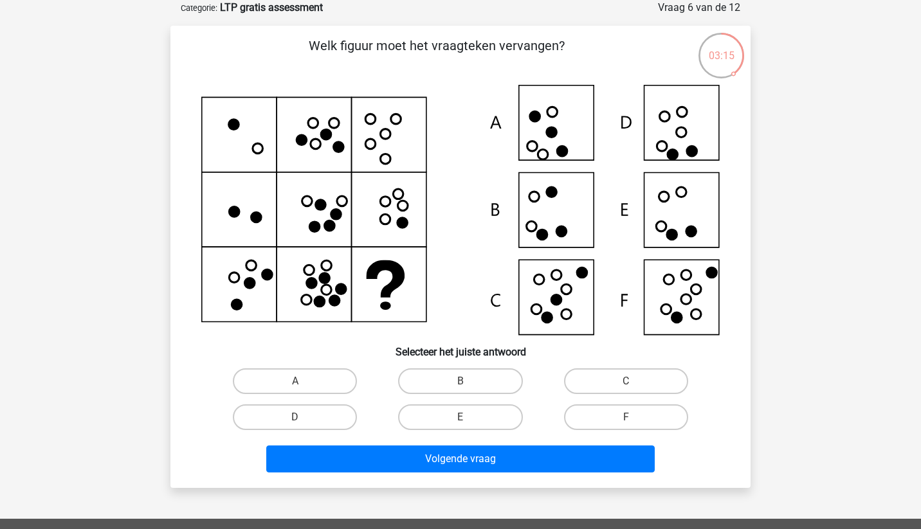
click at [668, 204] on icon at bounding box center [460, 210] width 518 height 250
click at [682, 217] on icon at bounding box center [460, 210] width 518 height 250
click at [598, 413] on label "F" at bounding box center [626, 417] width 124 height 26
click at [626, 417] on input "F" at bounding box center [630, 421] width 8 height 8
radio input "true"
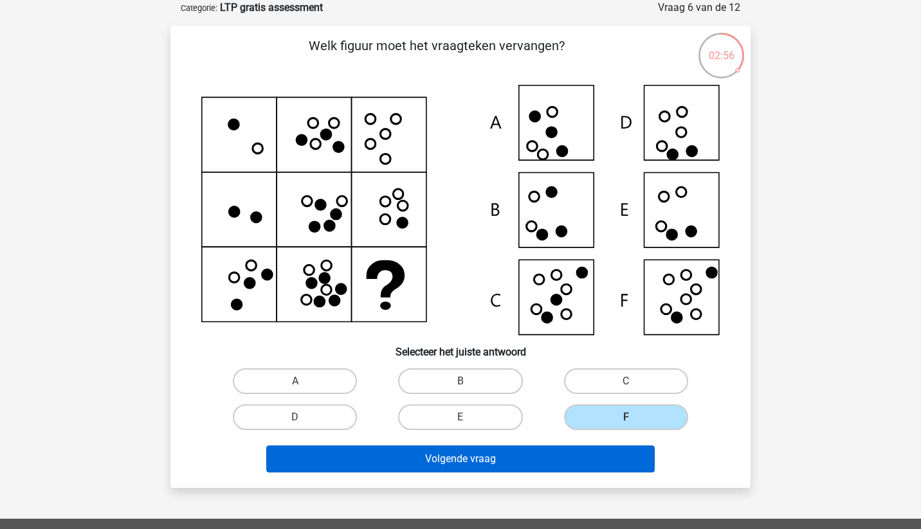
click at [549, 472] on div "Volgende vraag" at bounding box center [460, 462] width 496 height 32
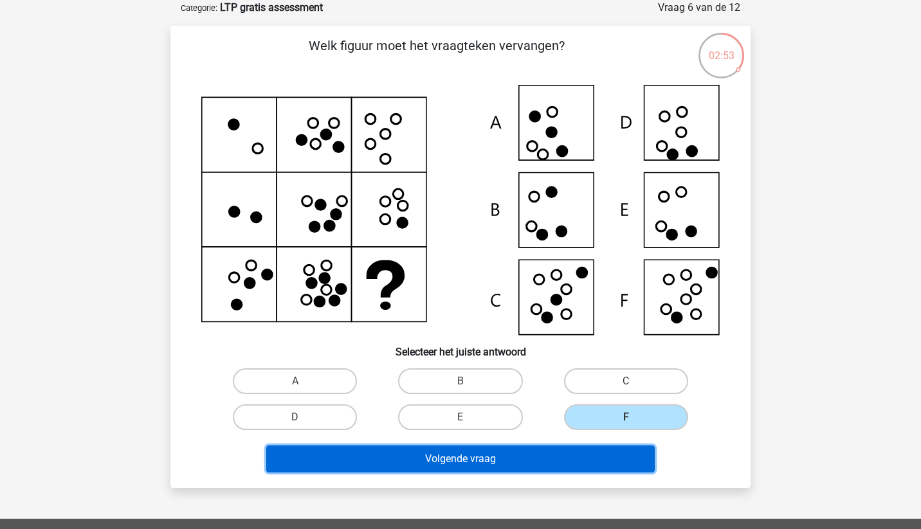
click at [560, 460] on button "Volgende vraag" at bounding box center [460, 459] width 389 height 27
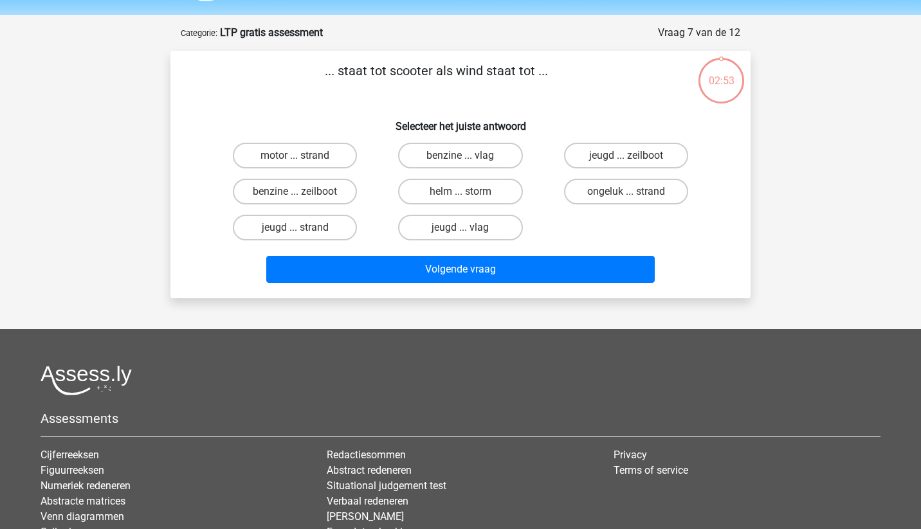
scroll to position [39, 0]
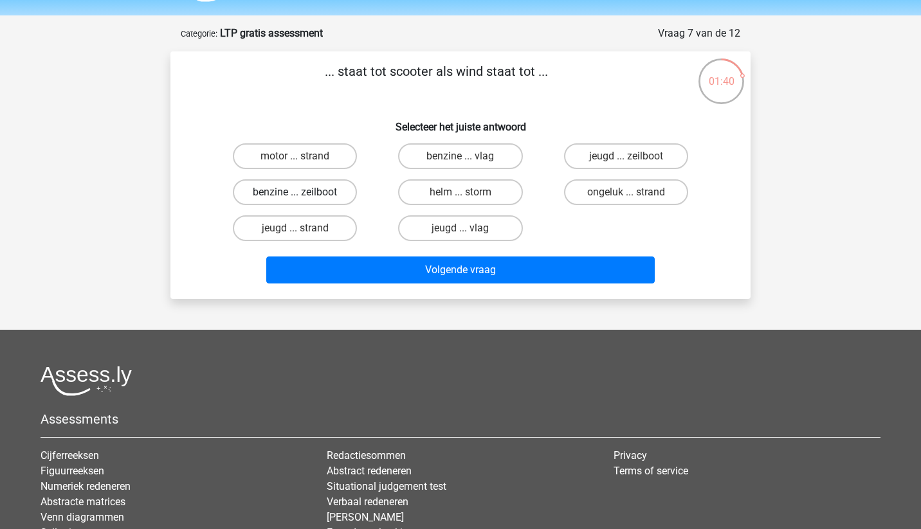
click at [331, 194] on label "benzine ... zeilboot" at bounding box center [295, 192] width 124 height 26
click at [303, 194] on input "benzine ... zeilboot" at bounding box center [299, 196] width 8 height 8
radio input "true"
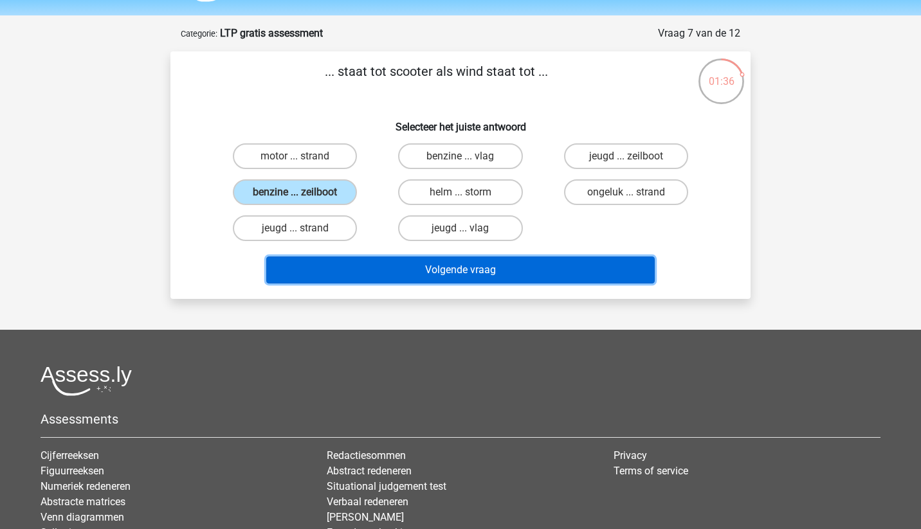
click at [422, 273] on button "Volgende vraag" at bounding box center [460, 270] width 389 height 27
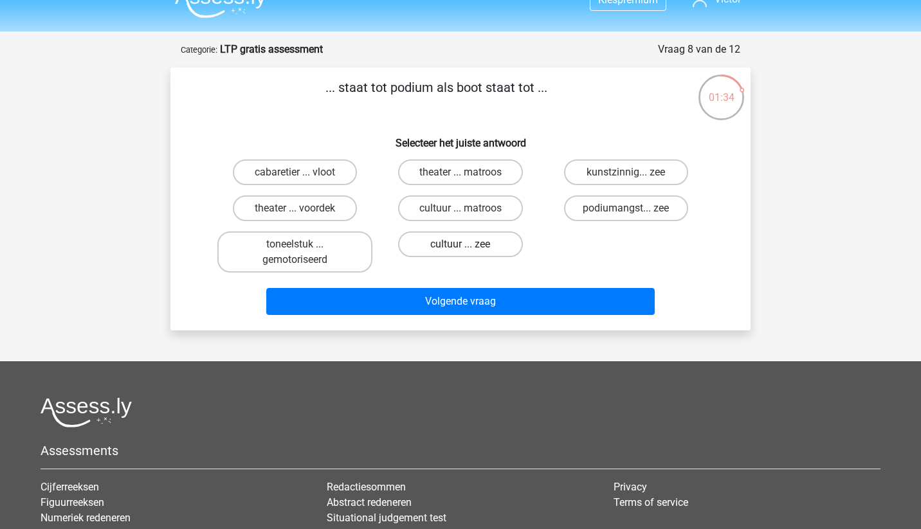
scroll to position [21, 0]
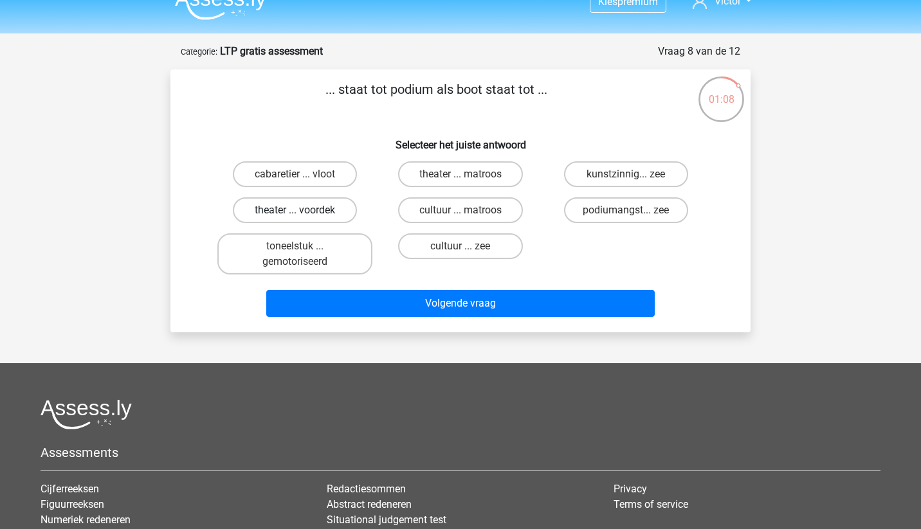
click at [305, 215] on label "theater ... voordek" at bounding box center [295, 210] width 124 height 26
click at [303, 215] on input "theater ... voordek" at bounding box center [299, 214] width 8 height 8
radio input "true"
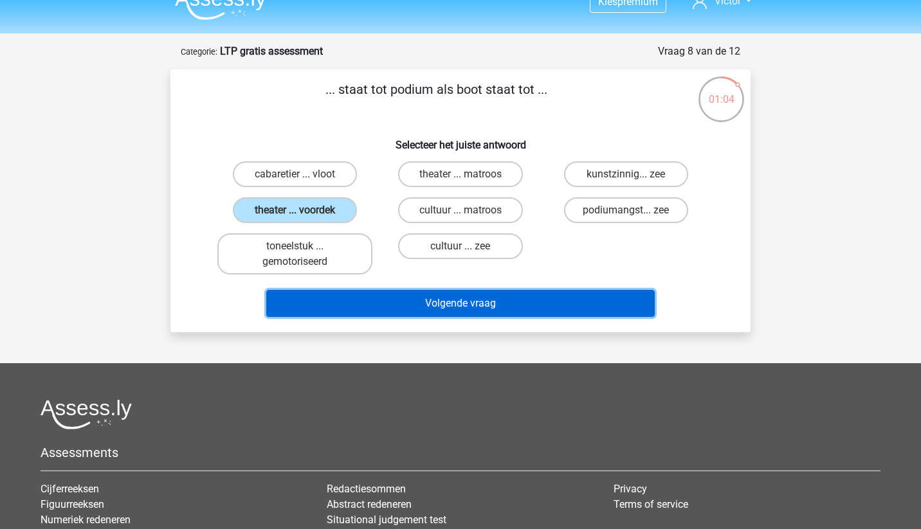
click at [446, 299] on button "Volgende vraag" at bounding box center [460, 303] width 389 height 27
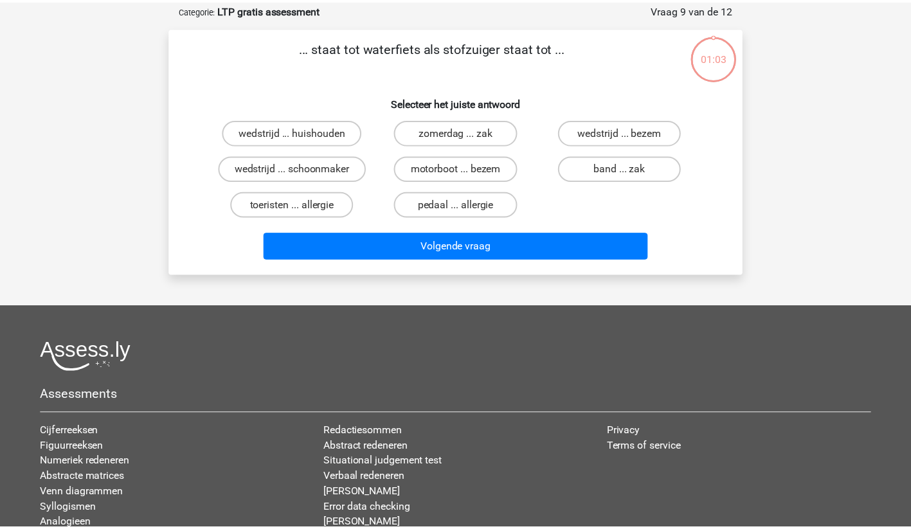
scroll to position [64, 0]
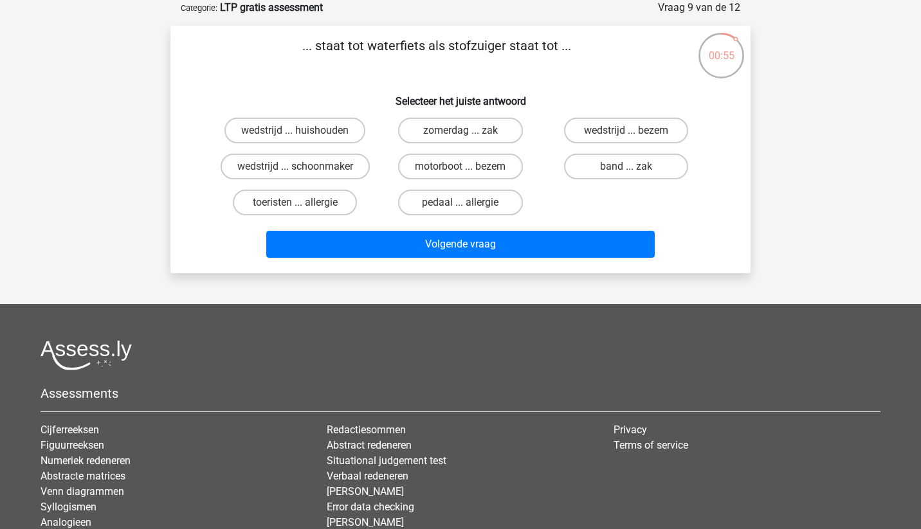
drag, startPoint x: 449, startPoint y: 47, endPoint x: 506, endPoint y: 51, distance: 57.4
click at [506, 51] on p "... staat tot waterfiets als stofzuiger staat tot ..." at bounding box center [436, 55] width 491 height 39
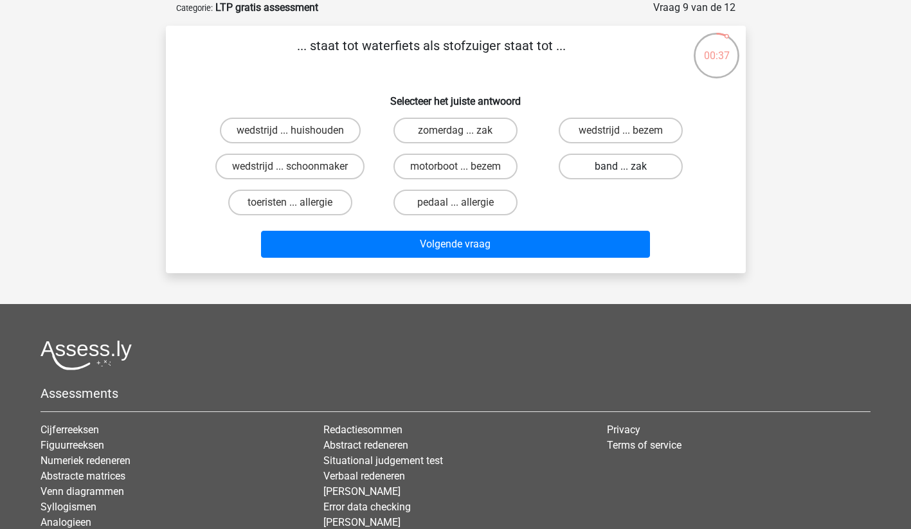
drag, startPoint x: 615, startPoint y: 147, endPoint x: 615, endPoint y: 165, distance: 18.0
click at [615, 147] on div "wedstrijd ... bezem" at bounding box center [620, 131] width 165 height 36
click at [615, 165] on label "band ... zak" at bounding box center [621, 167] width 124 height 26
click at [621, 167] on input "band ... zak" at bounding box center [625, 171] width 8 height 8
radio input "true"
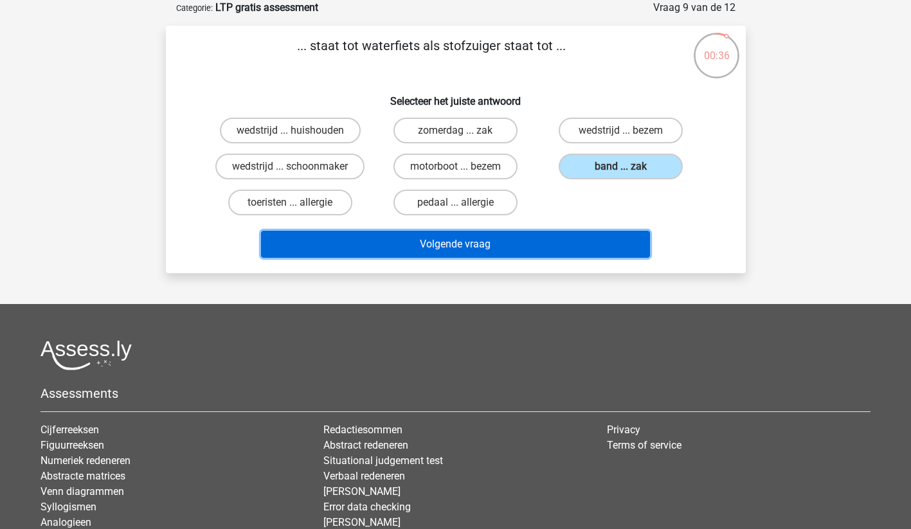
click at [554, 233] on button "Volgende vraag" at bounding box center [455, 244] width 389 height 27
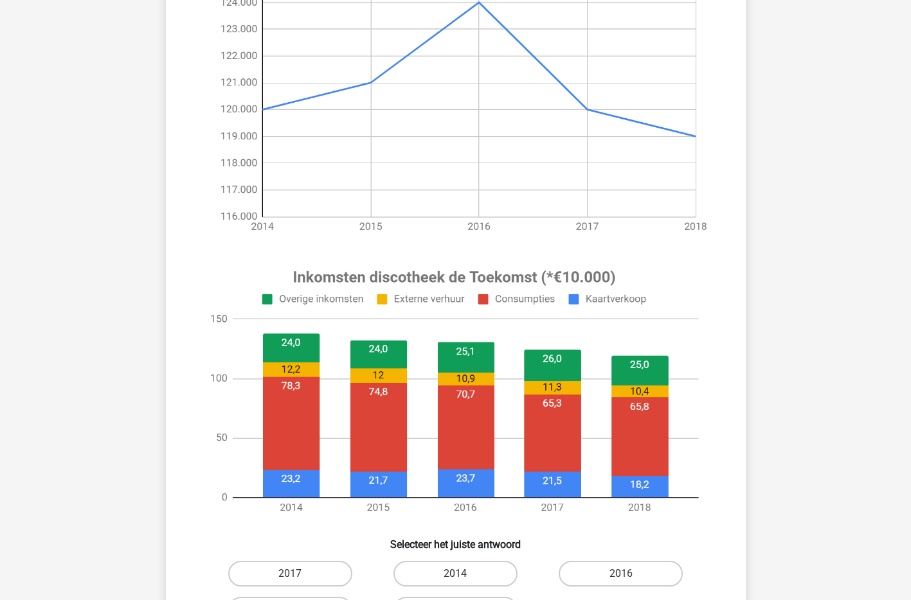
scroll to position [298, 0]
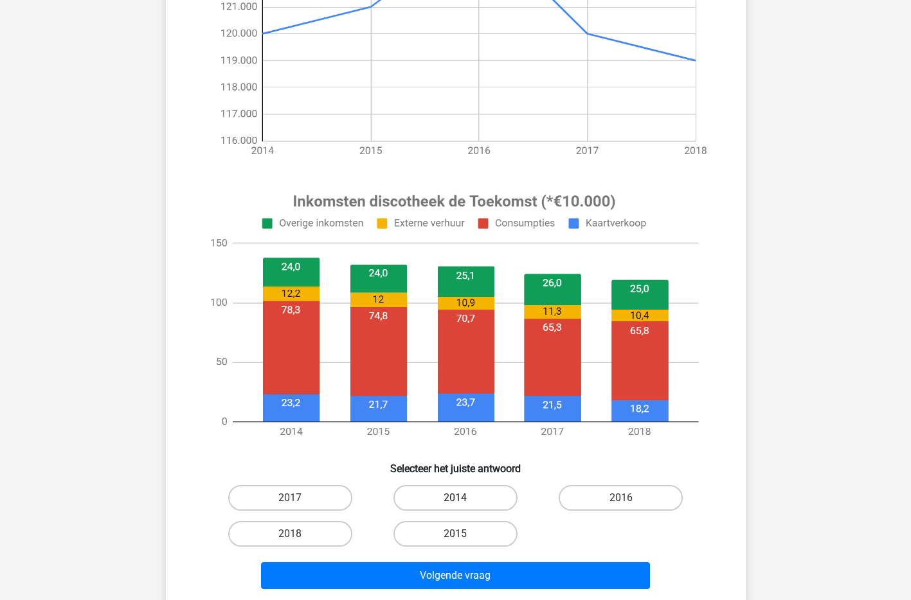
click at [464, 496] on label "2014" at bounding box center [455, 498] width 124 height 26
click at [464, 498] on input "2014" at bounding box center [459, 502] width 8 height 8
radio input "true"
click at [323, 528] on label "2018" at bounding box center [290, 534] width 124 height 26
click at [298, 528] on input "2018" at bounding box center [294, 538] width 8 height 8
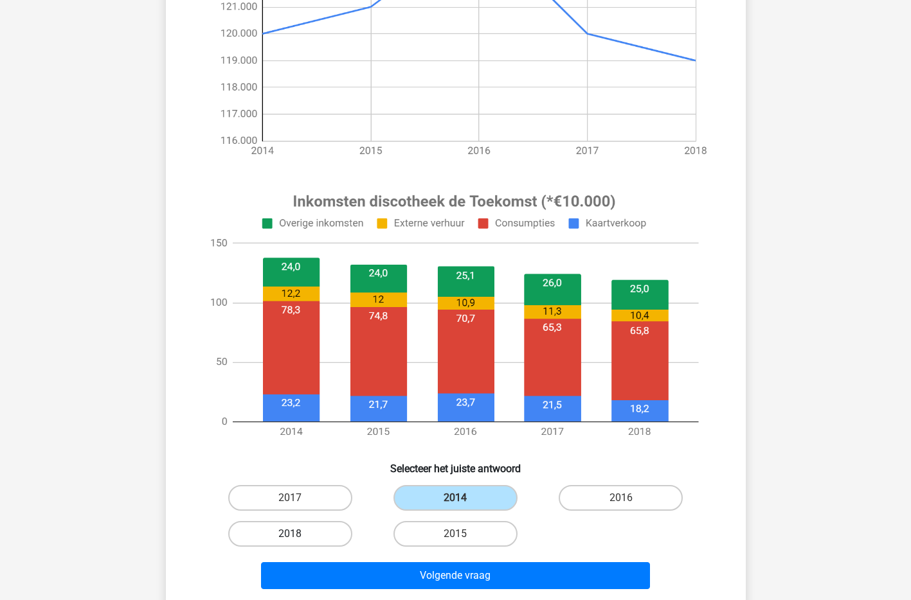
radio input "true"
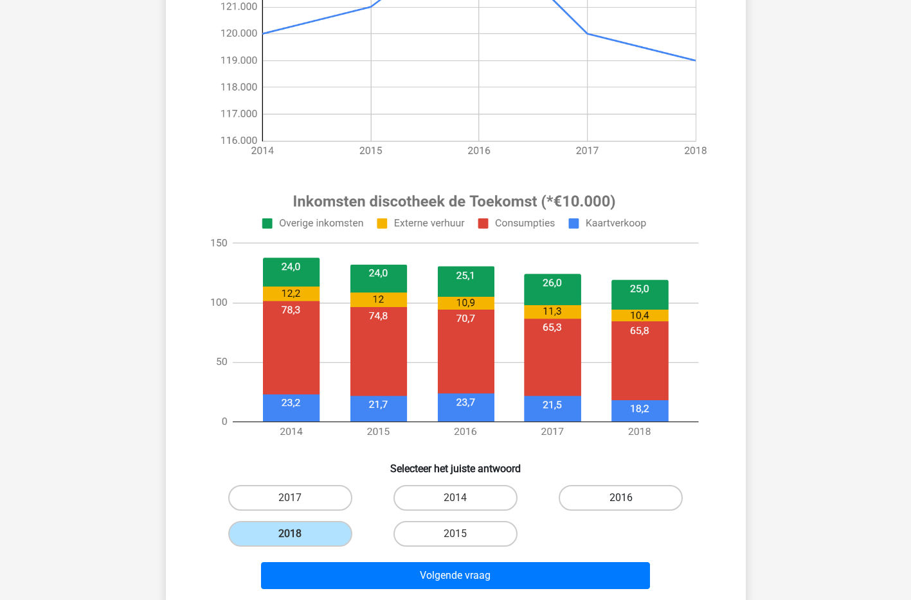
click at [649, 489] on label "2016" at bounding box center [621, 498] width 124 height 26
click at [629, 498] on input "2016" at bounding box center [625, 502] width 8 height 8
radio input "true"
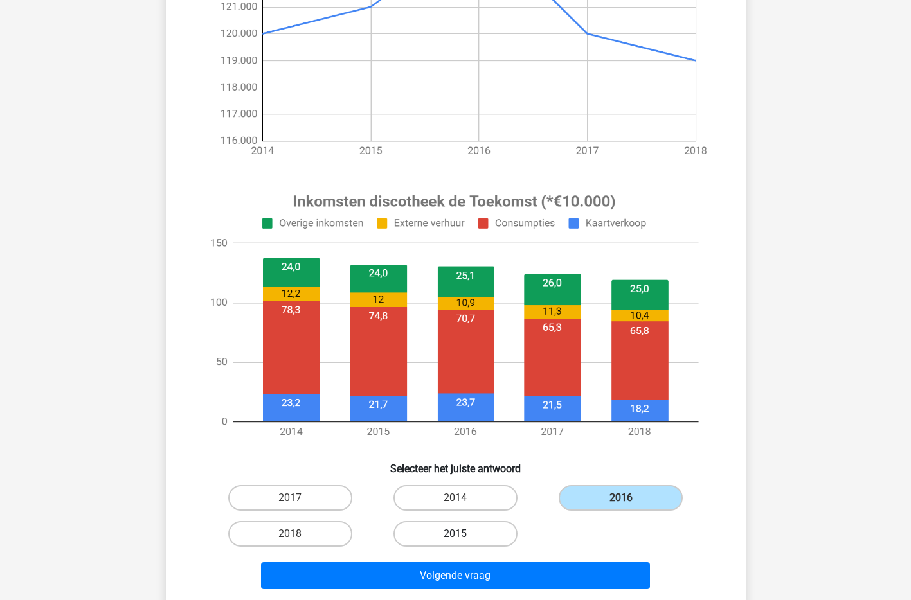
click at [494, 527] on label "2015" at bounding box center [455, 534] width 124 height 26
click at [464, 528] on input "2015" at bounding box center [459, 538] width 8 height 8
radio input "true"
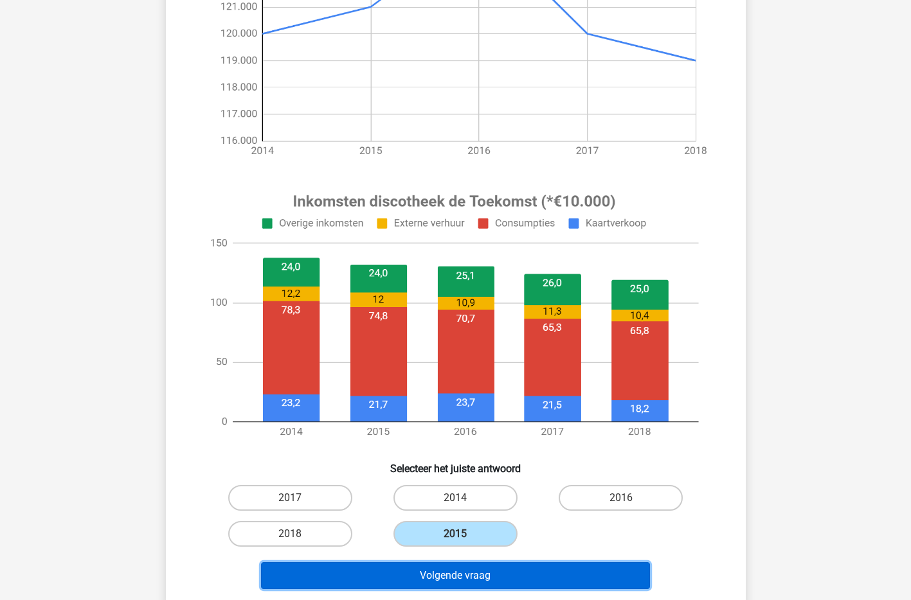
click at [496, 528] on button "Volgende vraag" at bounding box center [455, 576] width 389 height 27
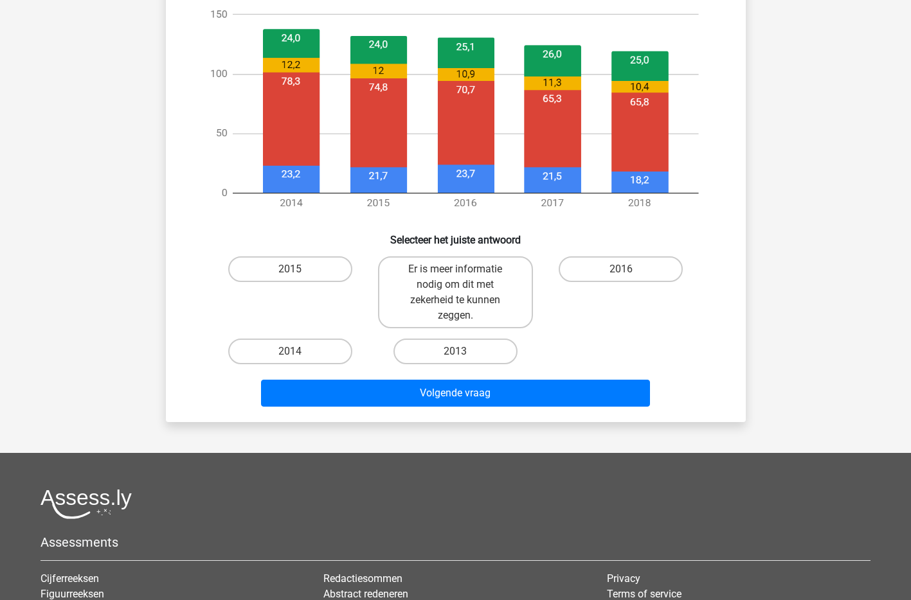
scroll to position [686, 0]
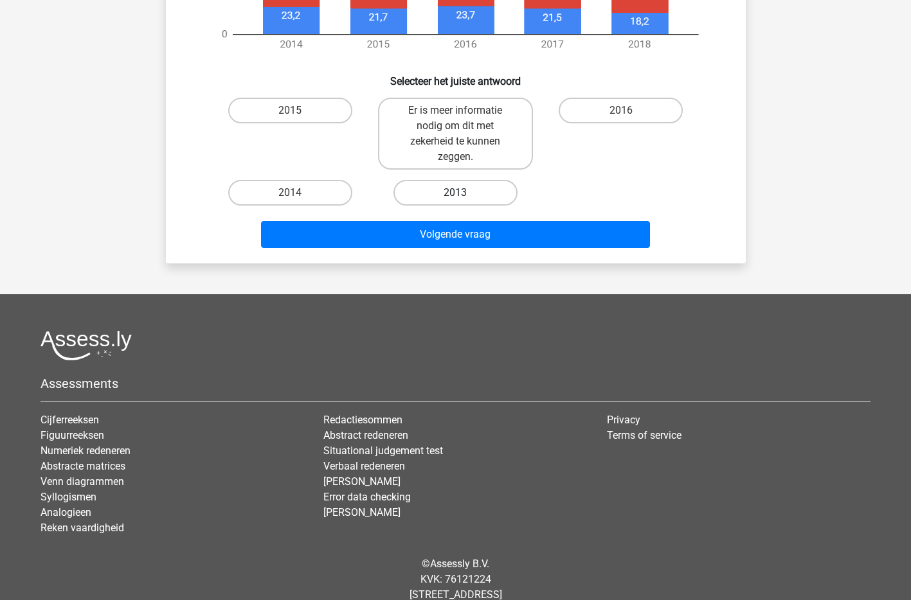
click at [449, 194] on label "2013" at bounding box center [455, 193] width 124 height 26
click at [455, 194] on input "2013" at bounding box center [459, 197] width 8 height 8
radio input "true"
click at [465, 249] on div "Volgende vraag" at bounding box center [456, 237] width 496 height 32
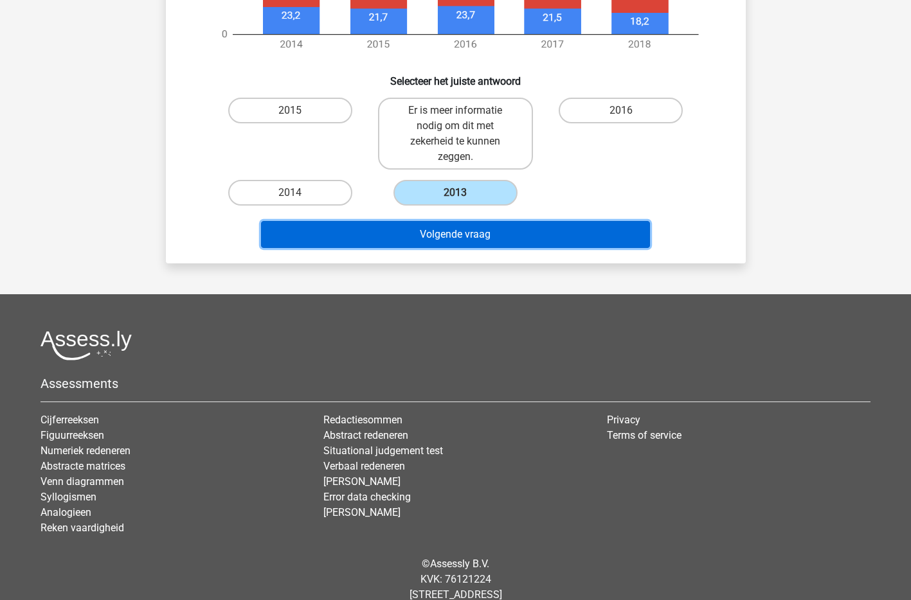
click at [478, 237] on button "Volgende vraag" at bounding box center [455, 234] width 389 height 27
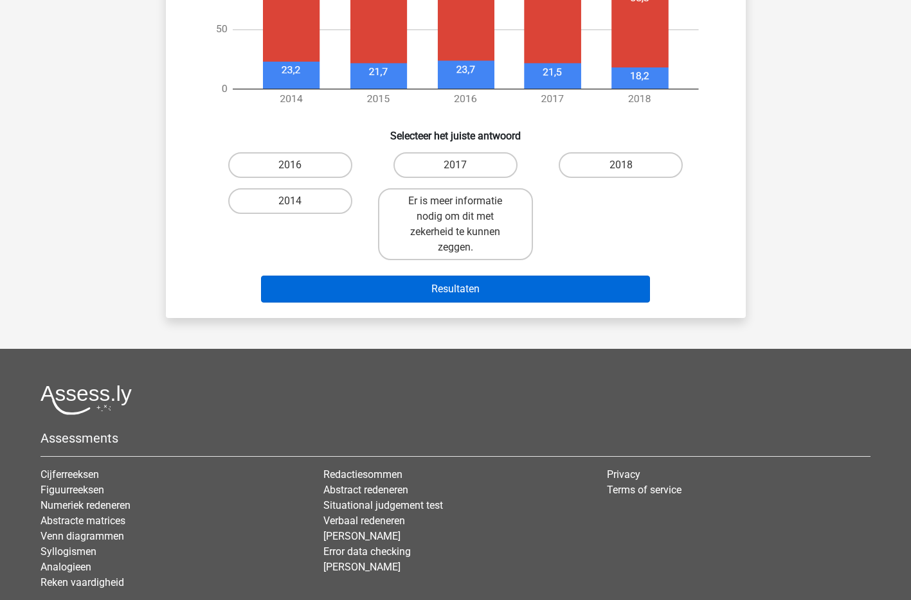
scroll to position [653, 0]
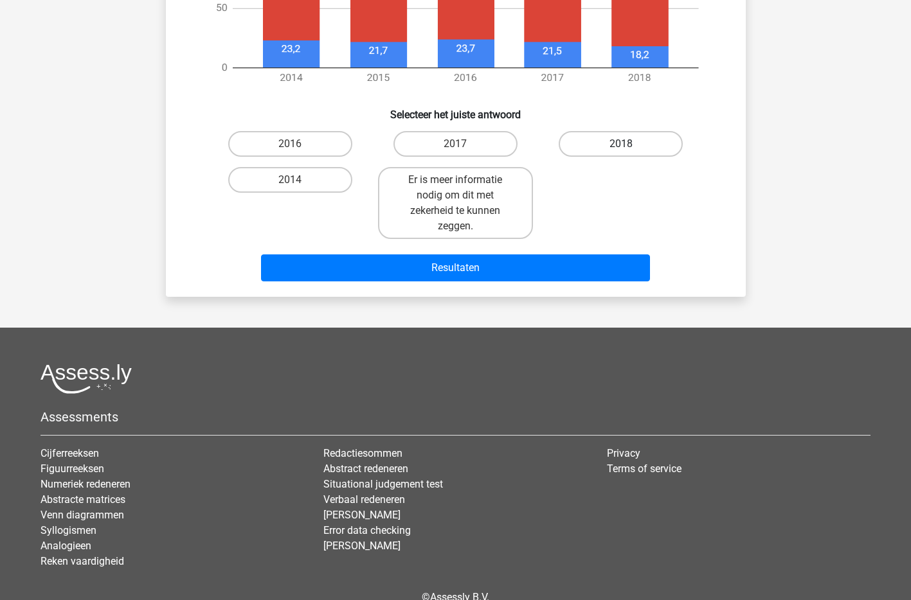
click at [585, 153] on label "2018" at bounding box center [621, 144] width 124 height 26
click at [621, 152] on input "2018" at bounding box center [625, 148] width 8 height 8
radio input "true"
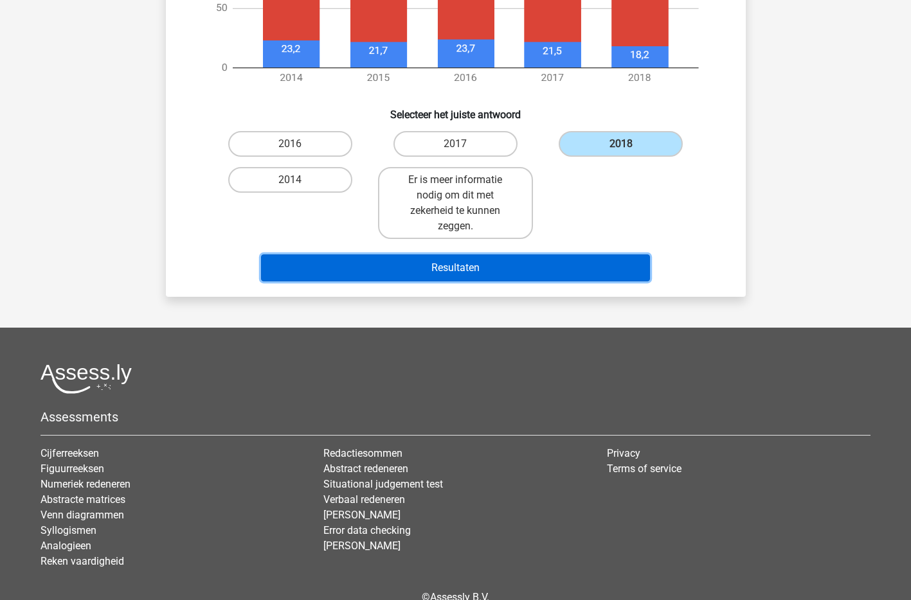
click at [543, 259] on button "Resultaten" at bounding box center [455, 268] width 389 height 27
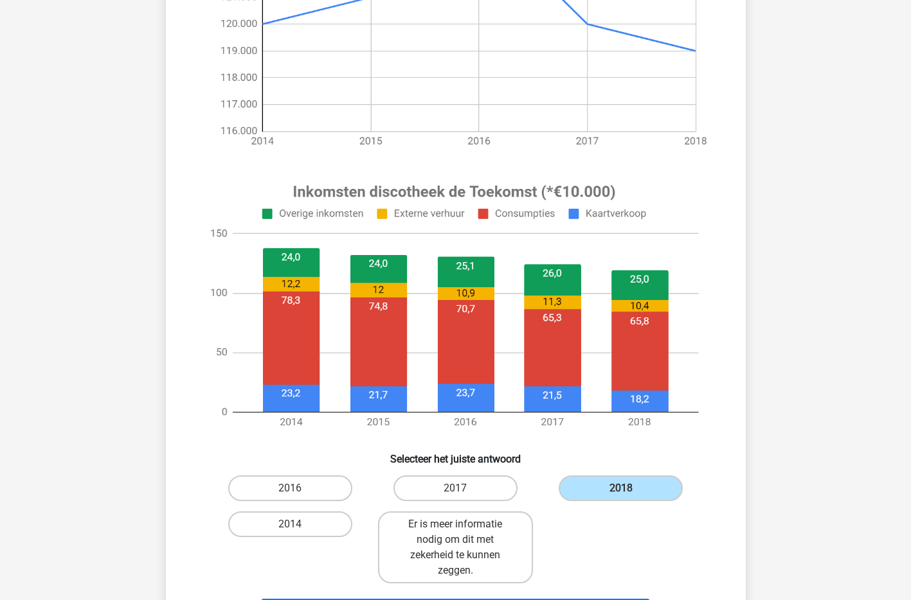
scroll to position [300, 0]
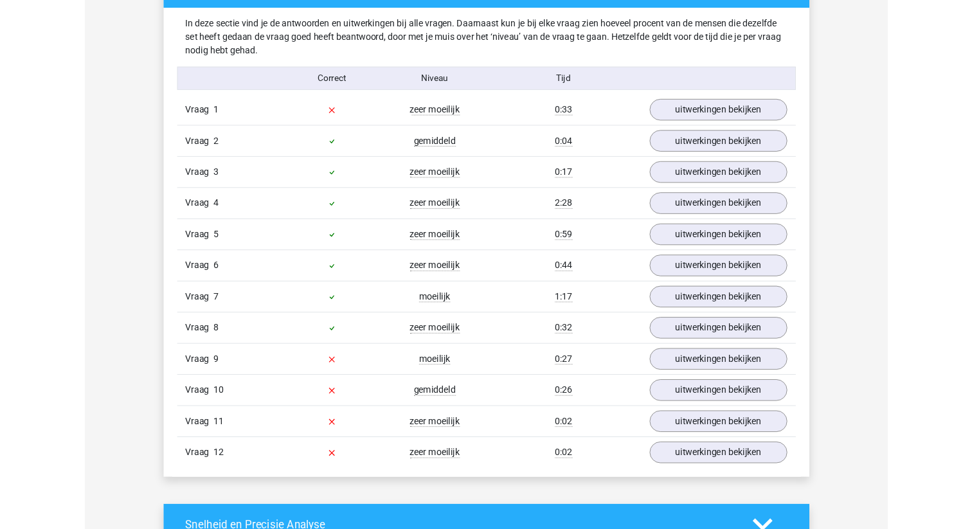
scroll to position [1378, 0]
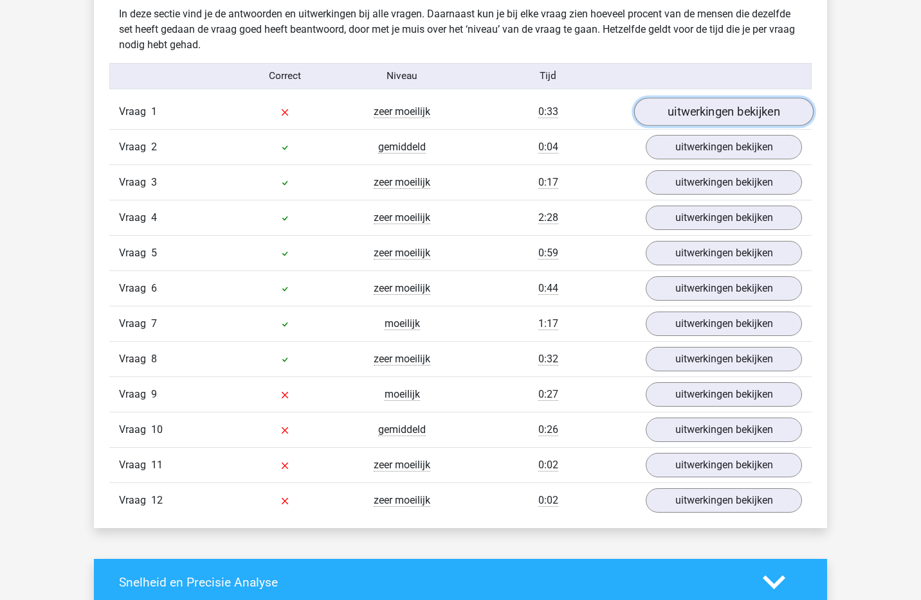
click at [705, 118] on link "uitwerkingen bekijken" at bounding box center [723, 112] width 179 height 28
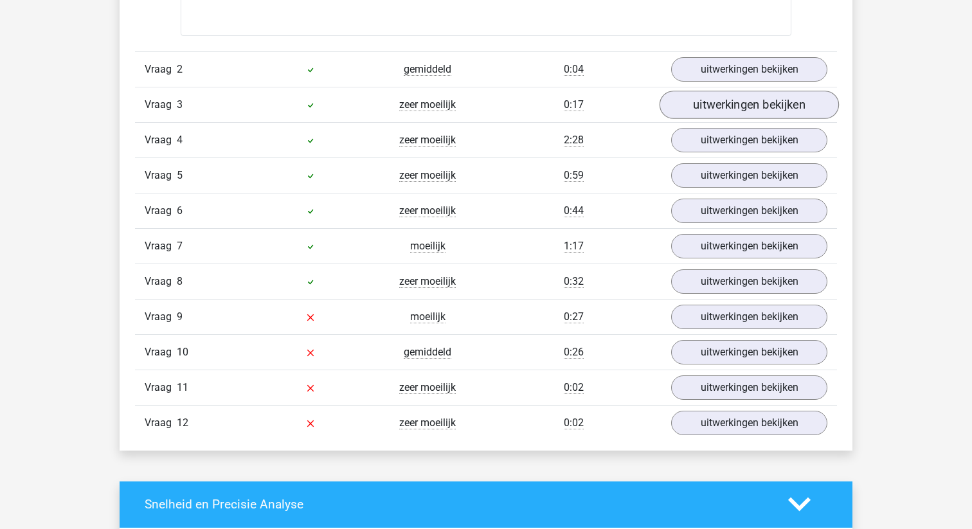
scroll to position [2109, 0]
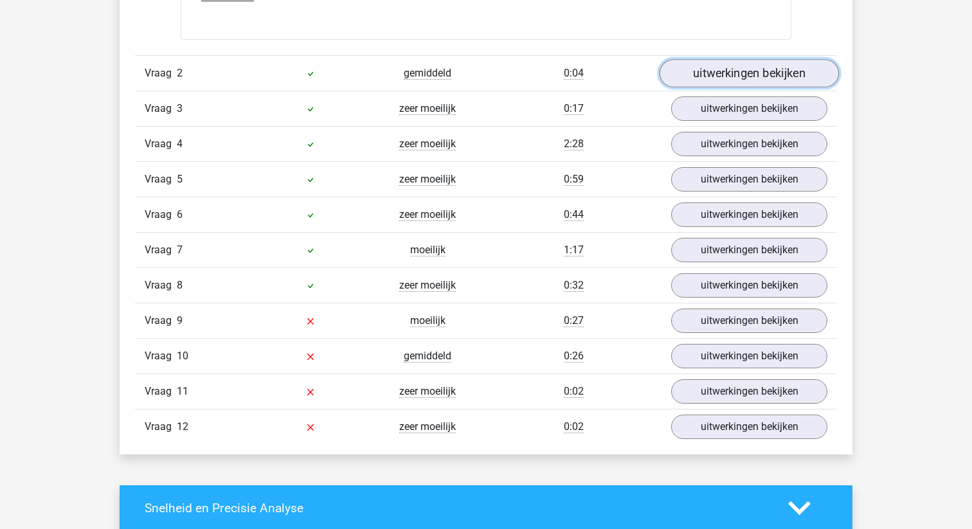
click at [736, 66] on link "uitwerkingen bekijken" at bounding box center [749, 73] width 179 height 28
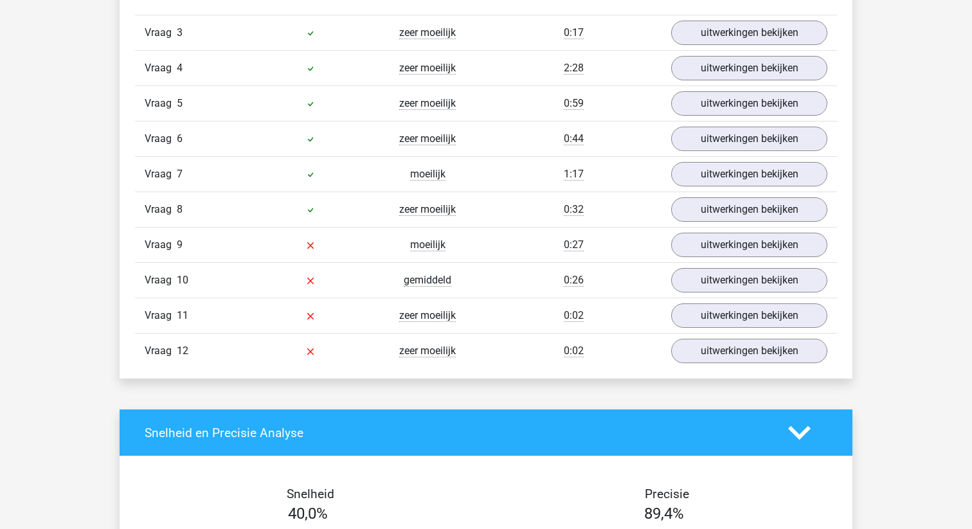
scroll to position [2786, 0]
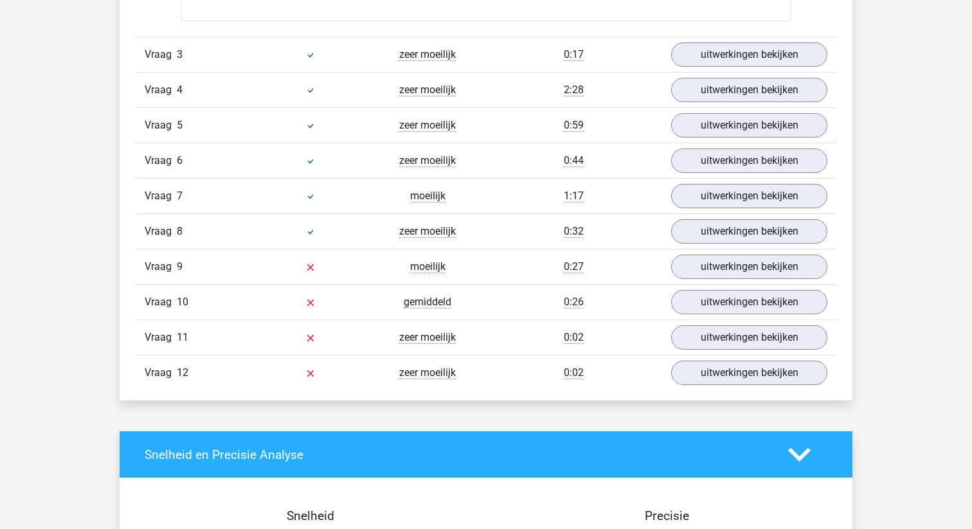
click at [152, 88] on span "Vraag" at bounding box center [161, 89] width 32 height 15
drag, startPoint x: 152, startPoint y: 88, endPoint x: 257, endPoint y: 92, distance: 104.9
click at [161, 88] on span "Vraag" at bounding box center [161, 89] width 32 height 15
click at [421, 80] on div "Vraag 4 zeer moeilijk 2:28 uitwerkingen bekijken" at bounding box center [486, 89] width 702 height 35
click at [421, 90] on span "zeer moeilijk" at bounding box center [427, 90] width 57 height 13
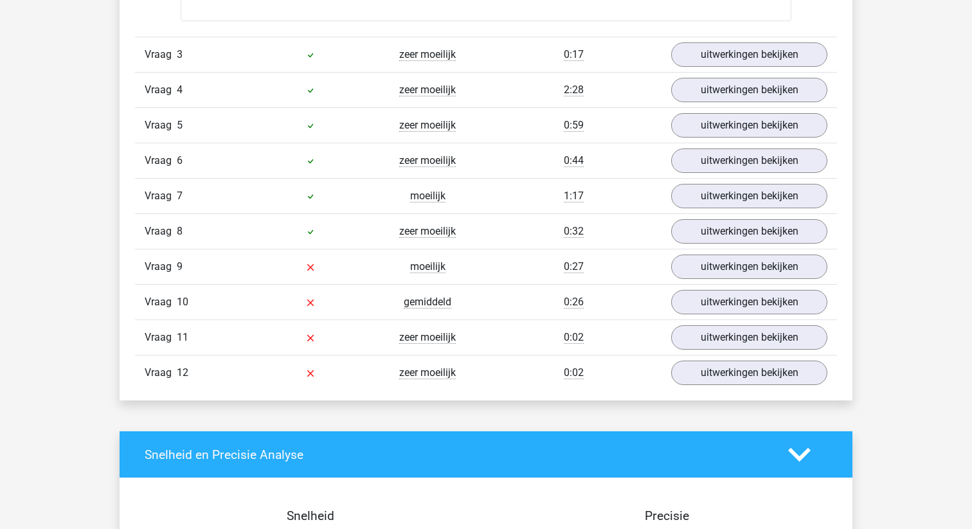
click at [572, 101] on div "Vraag 4 zeer moeilijk 2:28 uitwerkingen bekijken" at bounding box center [486, 89] width 702 height 35
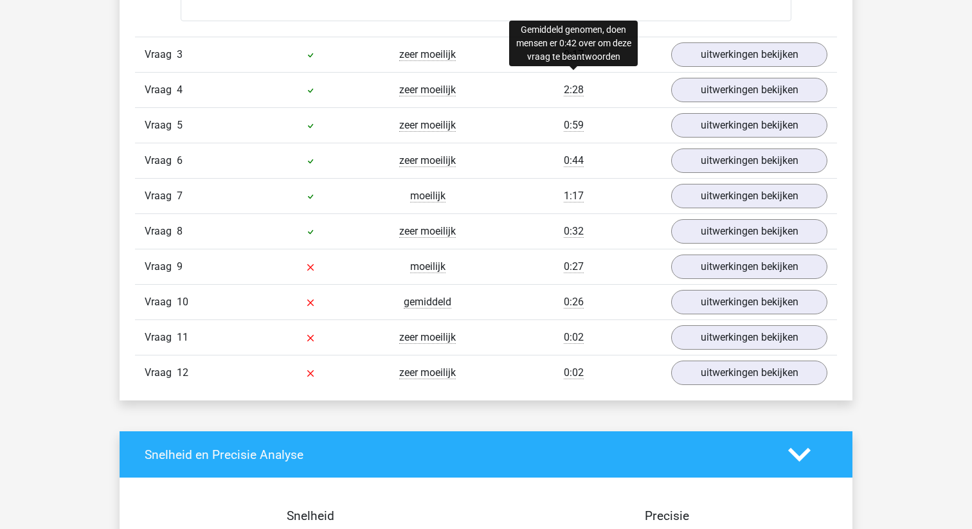
click at [572, 82] on div "2:28" at bounding box center [574, 89] width 176 height 15
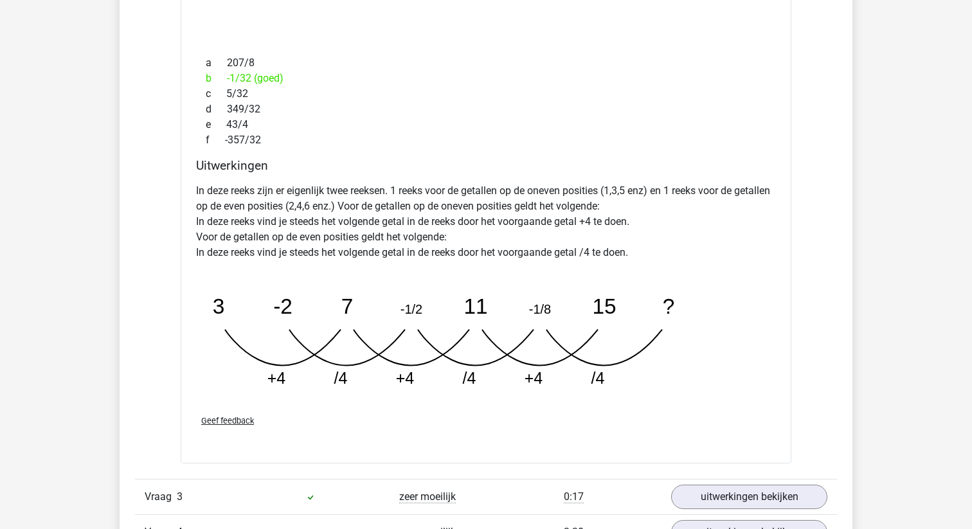
scroll to position [2401, 0]
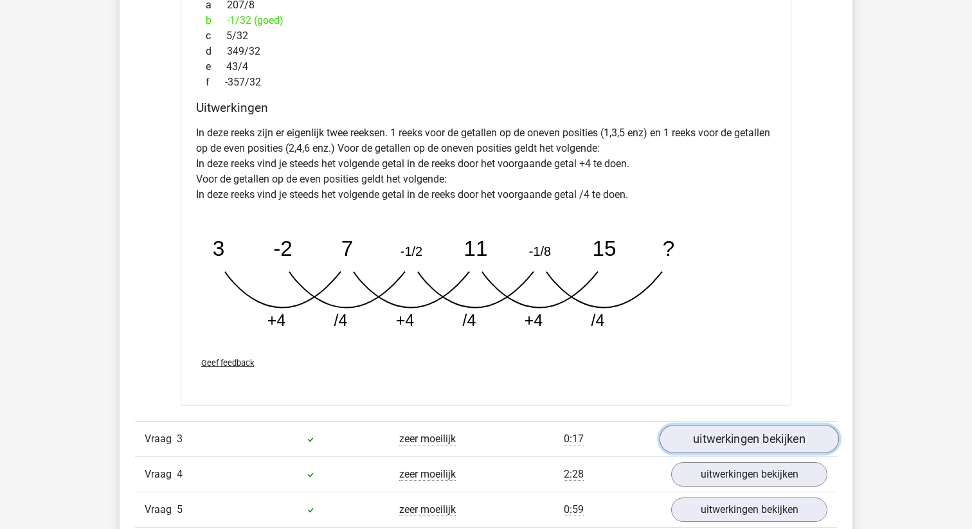
click at [736, 444] on link "uitwerkingen bekijken" at bounding box center [749, 440] width 179 height 28
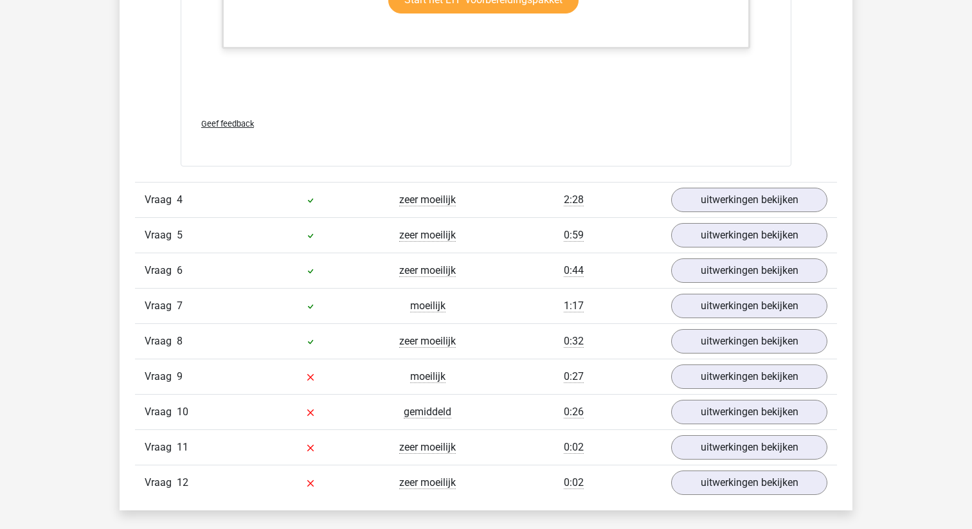
scroll to position [3463, 0]
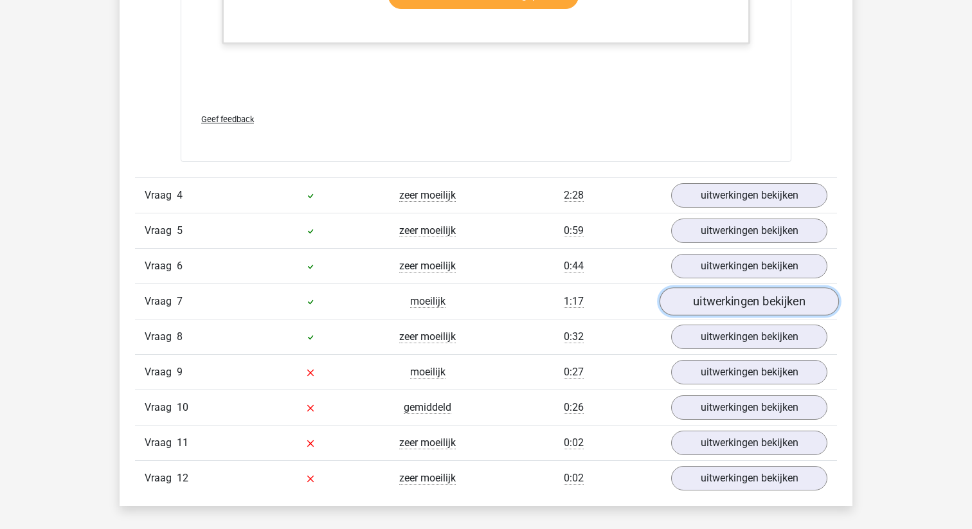
click at [788, 305] on link "uitwerkingen bekijken" at bounding box center [749, 301] width 179 height 28
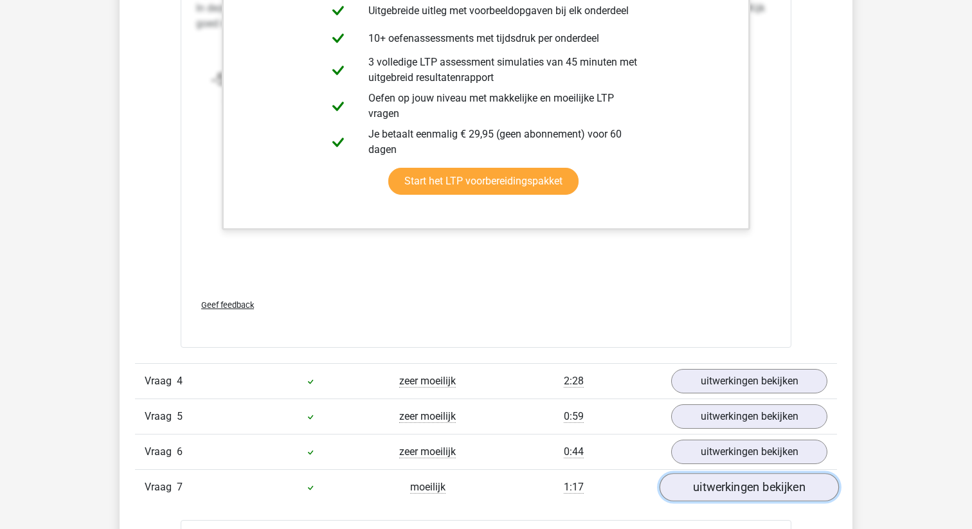
scroll to position [3294, 0]
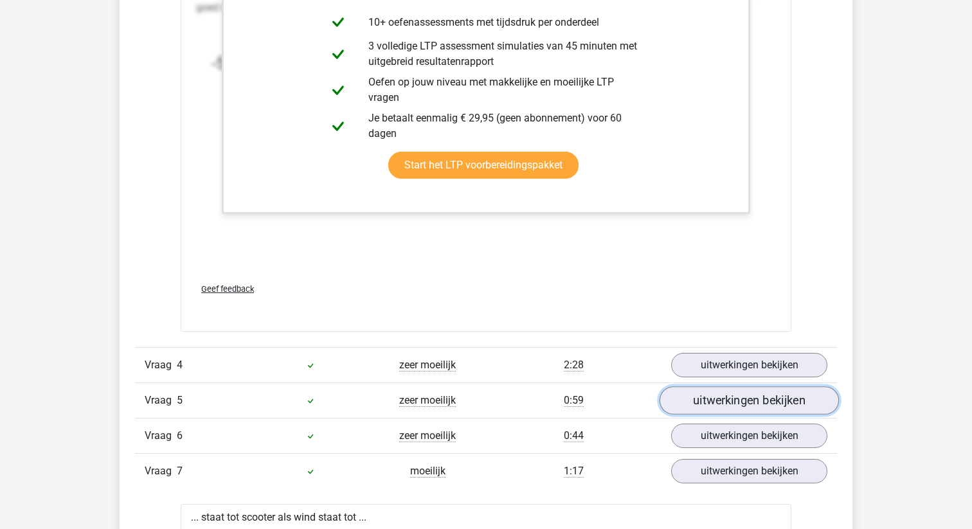
click at [730, 408] on link "uitwerkingen bekijken" at bounding box center [749, 400] width 179 height 28
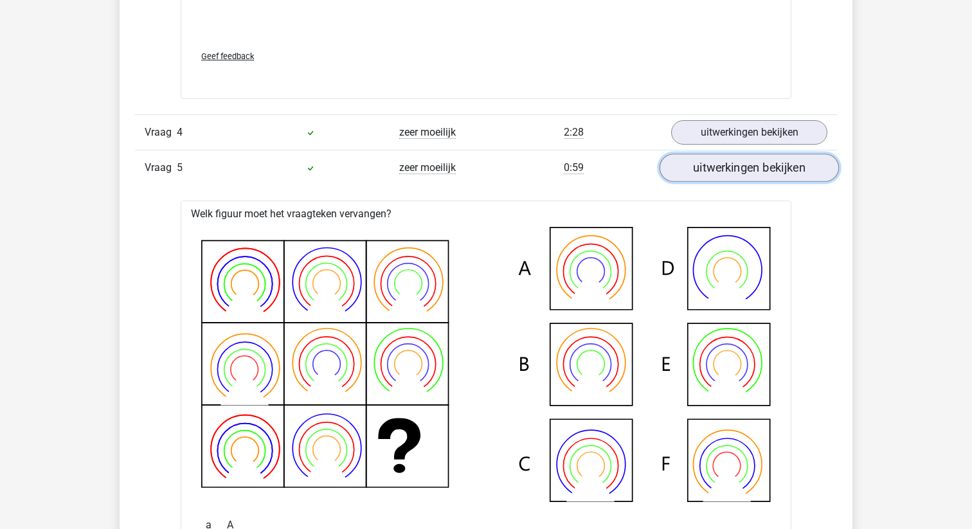
scroll to position [3529, 0]
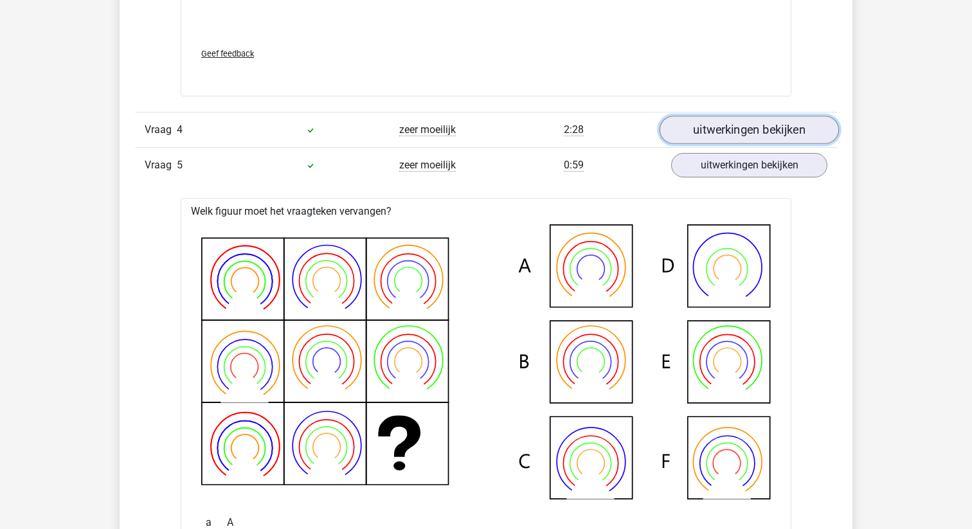
click at [752, 138] on link "uitwerkingen bekijken" at bounding box center [749, 130] width 179 height 28
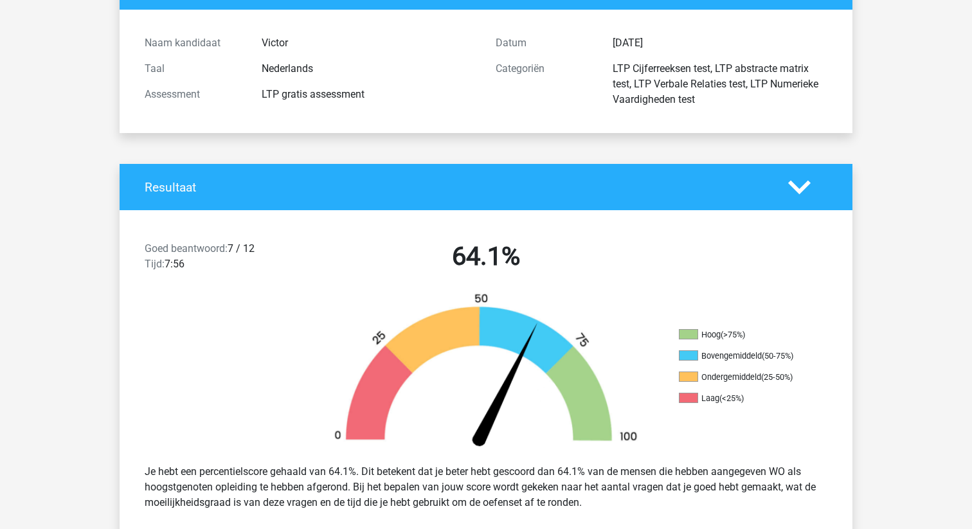
scroll to position [0, 0]
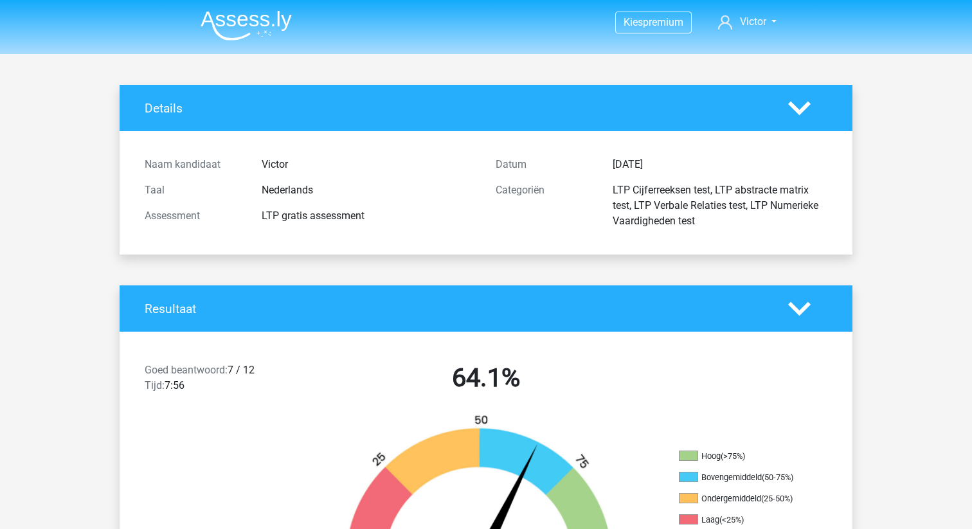
click at [804, 113] on icon at bounding box center [799, 108] width 23 height 23
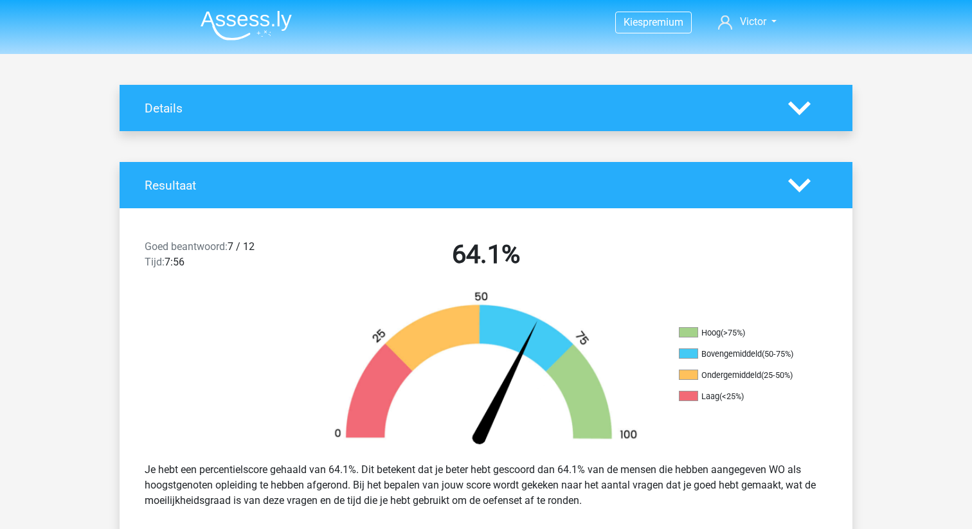
click at [805, 188] on icon at bounding box center [799, 185] width 23 height 23
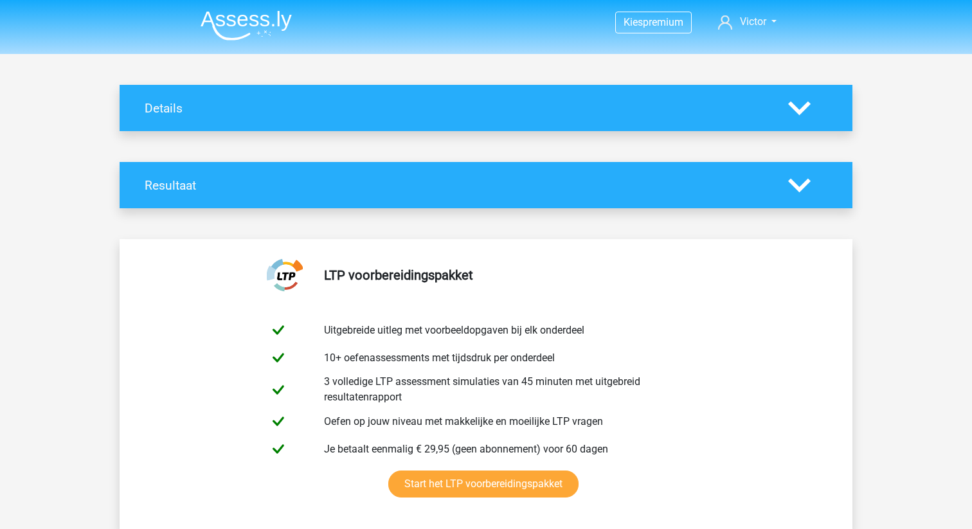
click at [287, 104] on h4 "Details" at bounding box center [457, 108] width 624 height 15
click at [257, 27] on img at bounding box center [246, 25] width 91 height 30
